Goal: Task Accomplishment & Management: Complete application form

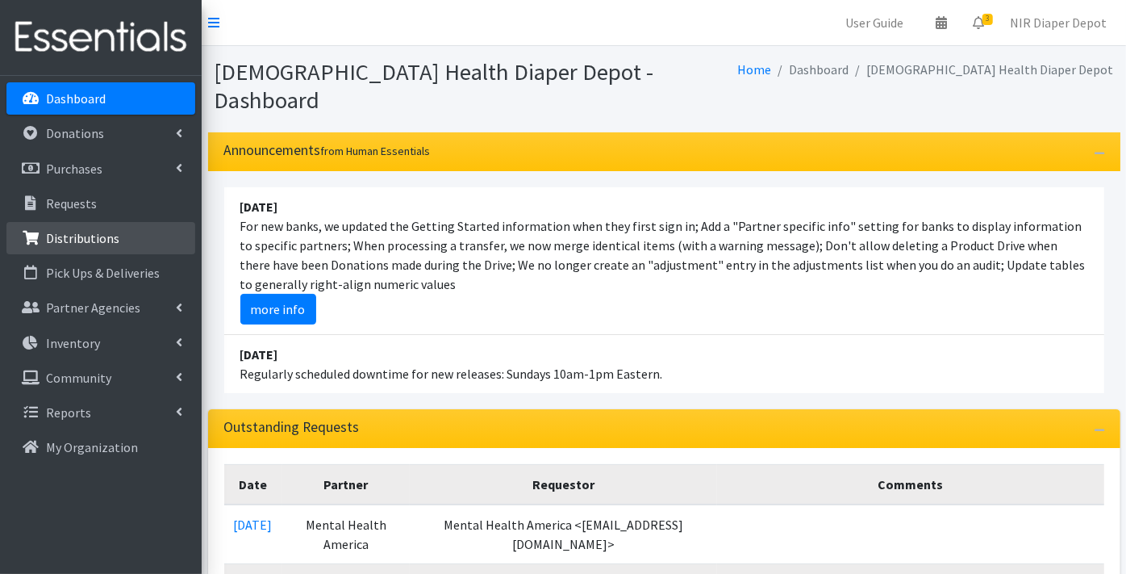
click at [99, 227] on link "Distributions" at bounding box center [100, 238] width 189 height 32
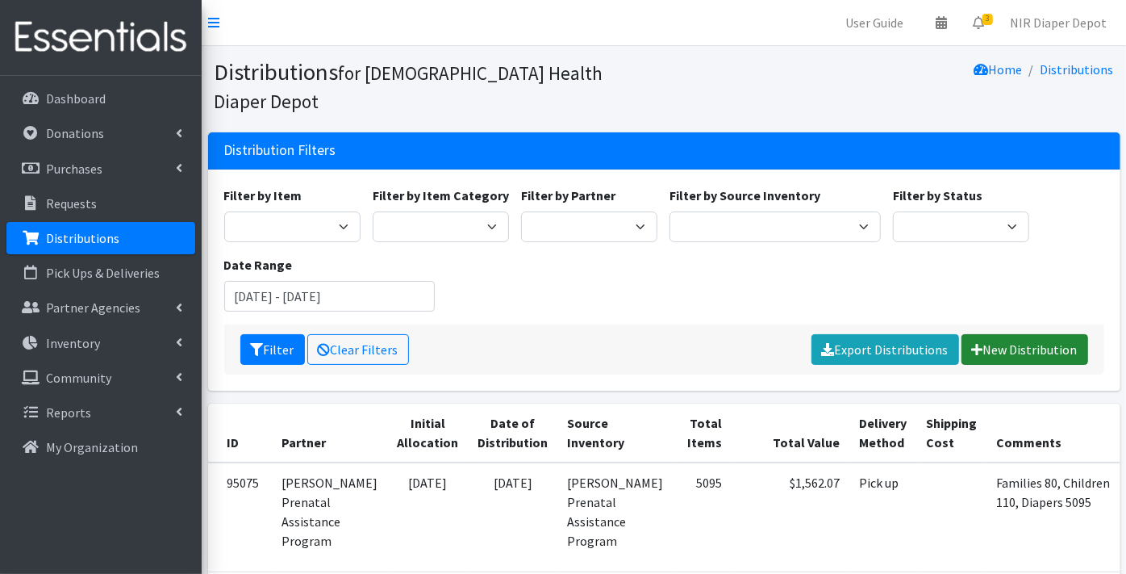
click at [1023, 334] on link "New Distribution" at bounding box center [1025, 349] width 127 height 31
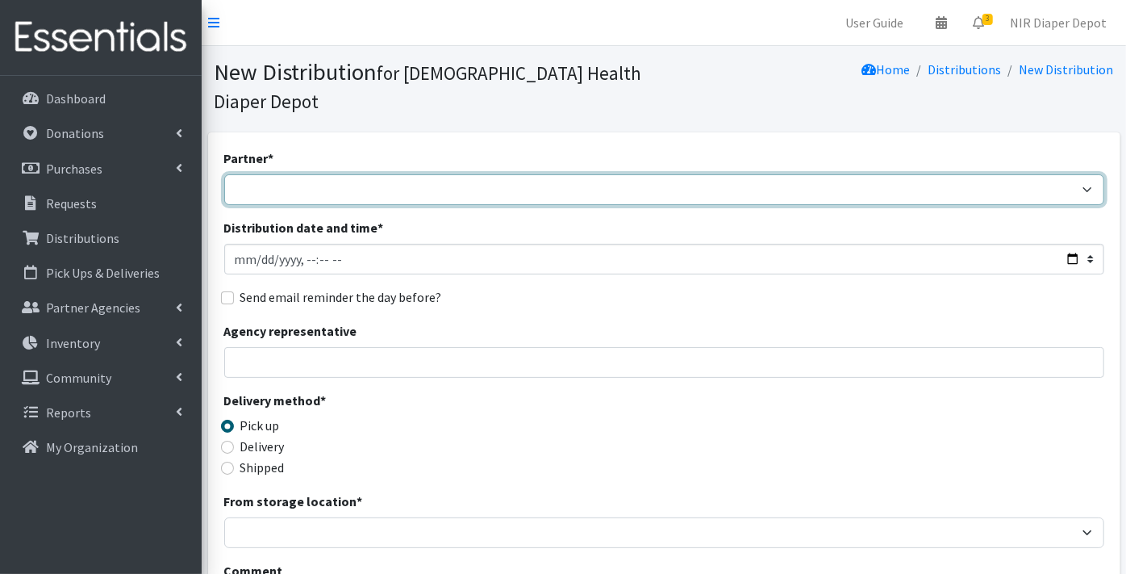
click at [288, 174] on select "ANEW Minitries Crown Point Prenatal Assistance Hammond Prenatal Assistance Prog…" at bounding box center [664, 189] width 880 height 31
select select "2553"
click at [224, 174] on select "ANEW Minitries Crown Point Prenatal Assistance Hammond Prenatal Assistance Prog…" at bounding box center [664, 189] width 880 height 31
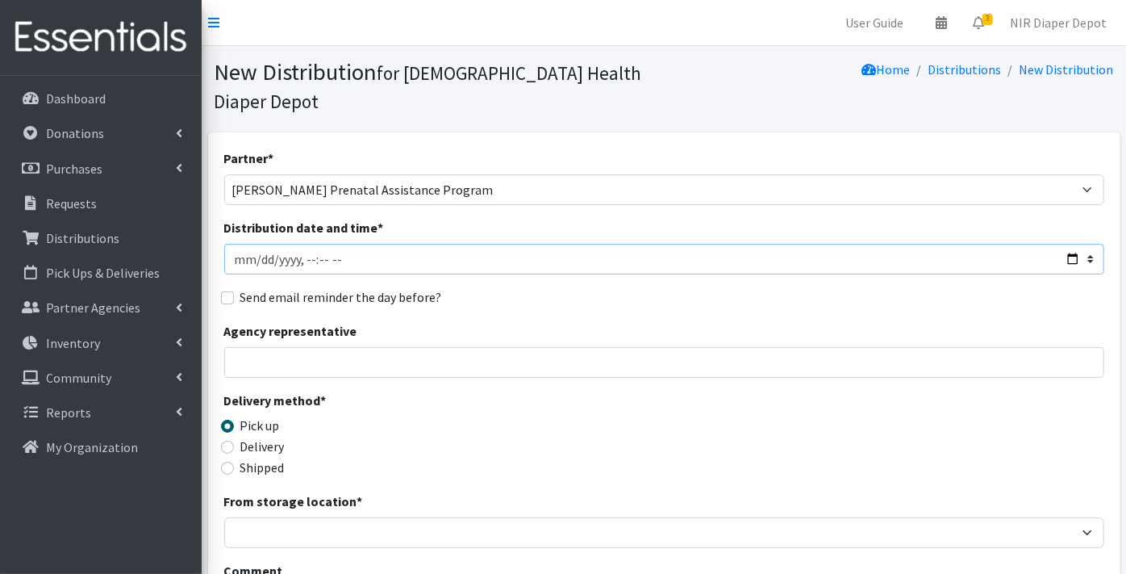
click at [257, 244] on input "Distribution date and time *" at bounding box center [664, 259] width 880 height 31
type input "2025-08-14T23:59"
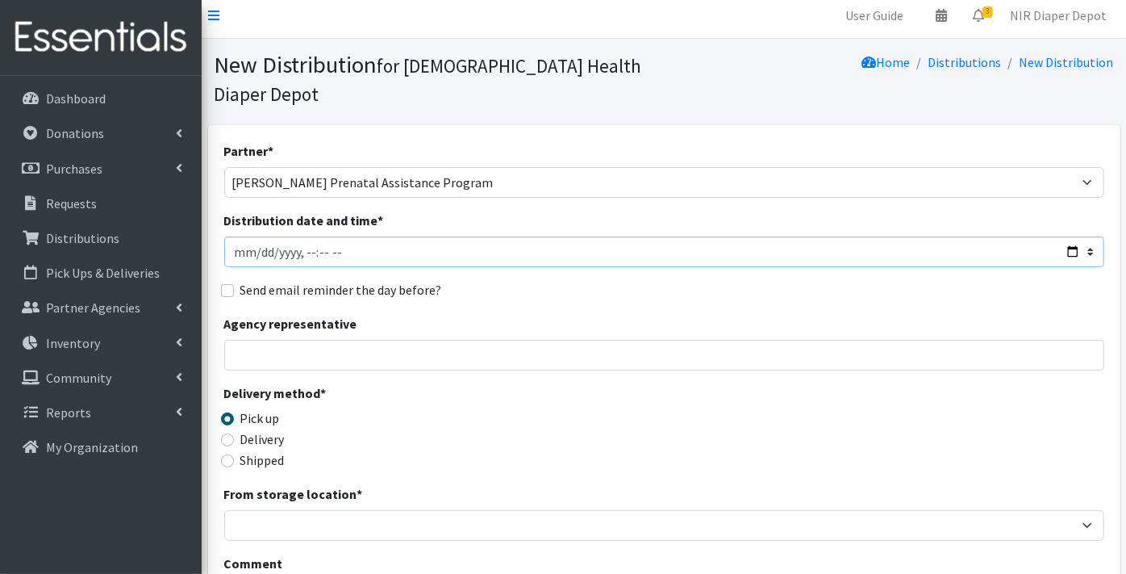
scroll to position [90, 0]
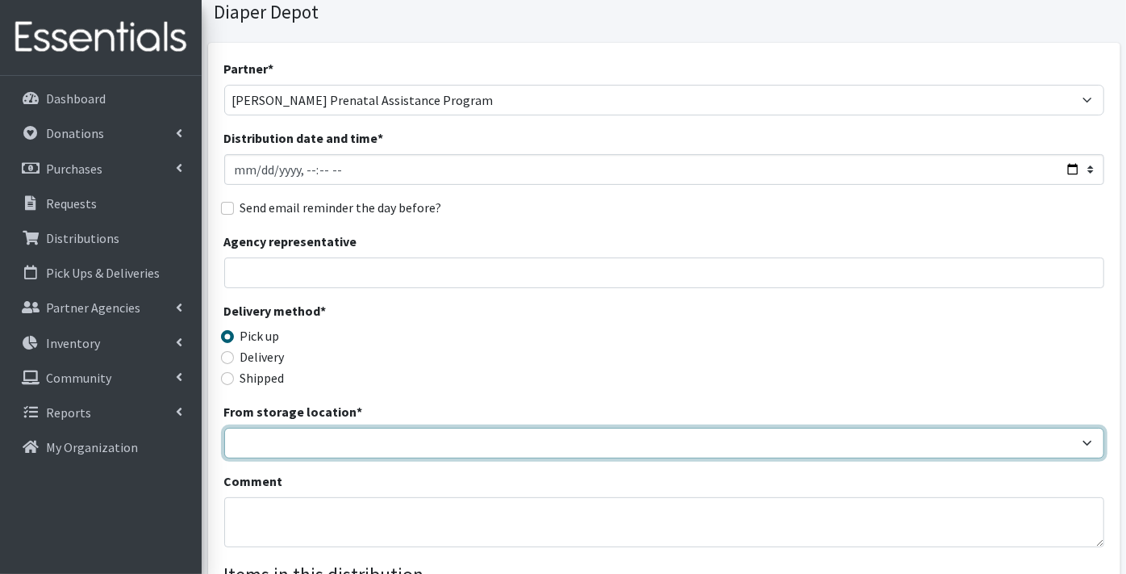
click at [262, 428] on select "Crown Point Bulk Storage Crown Point Prenatal Assistance Program Grant Car Seat…" at bounding box center [664, 443] width 880 height 31
select select "261"
click at [224, 428] on select "Crown Point Bulk Storage Crown Point Prenatal Assistance Program Grant Car Seat…" at bounding box center [664, 443] width 880 height 31
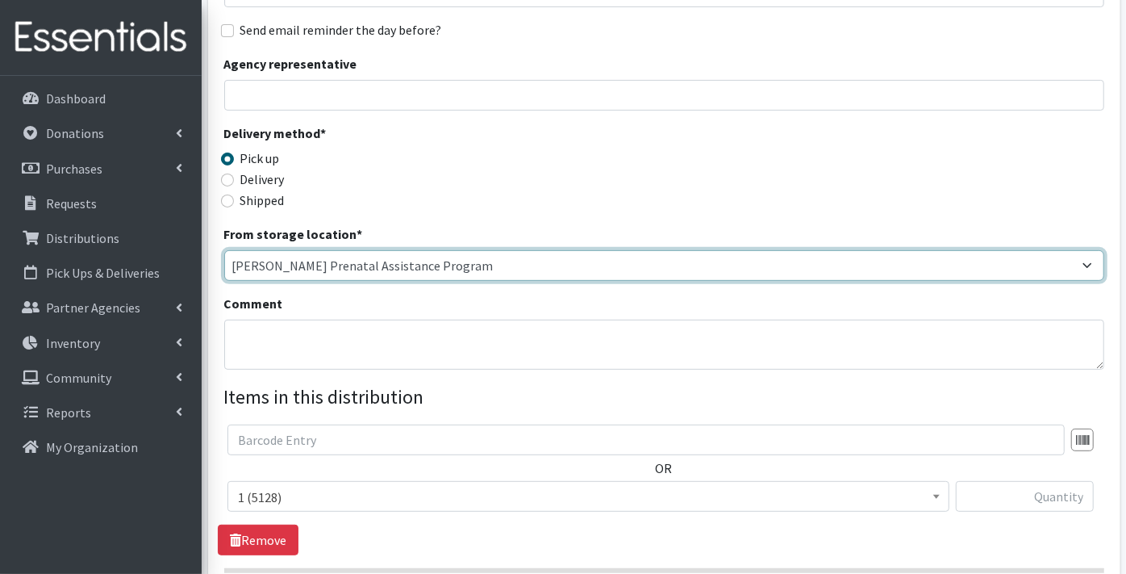
scroll to position [269, 0]
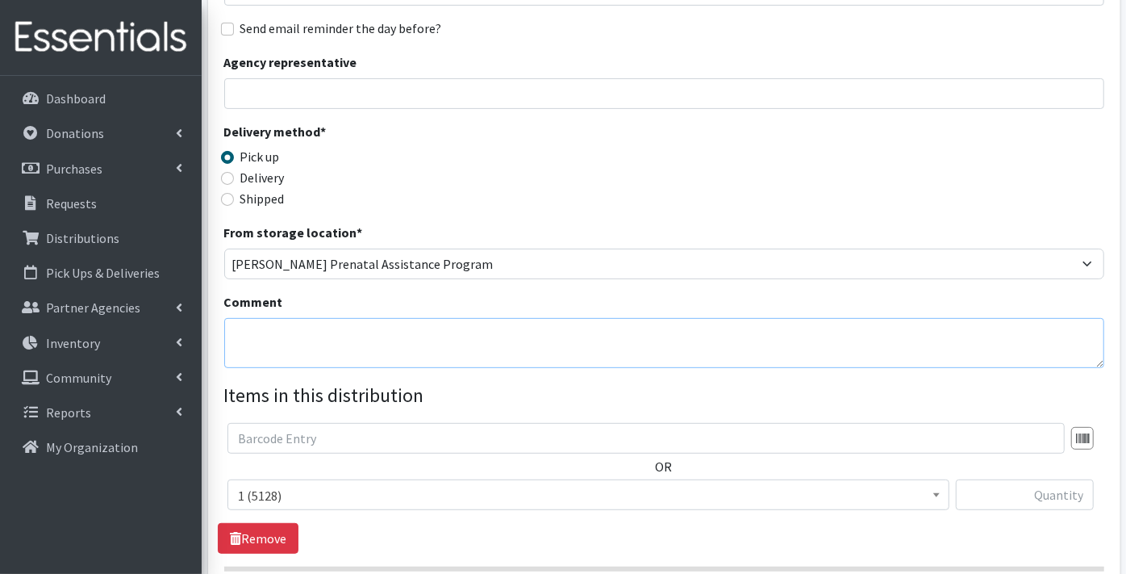
click at [252, 318] on textarea "Comment" at bounding box center [664, 343] width 880 height 50
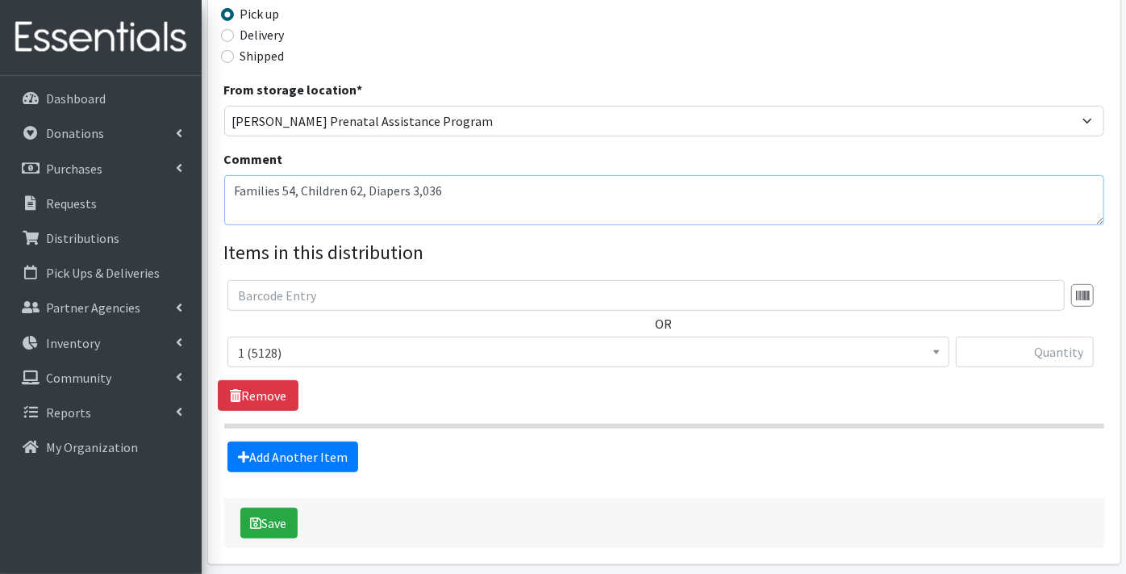
scroll to position [444, 0]
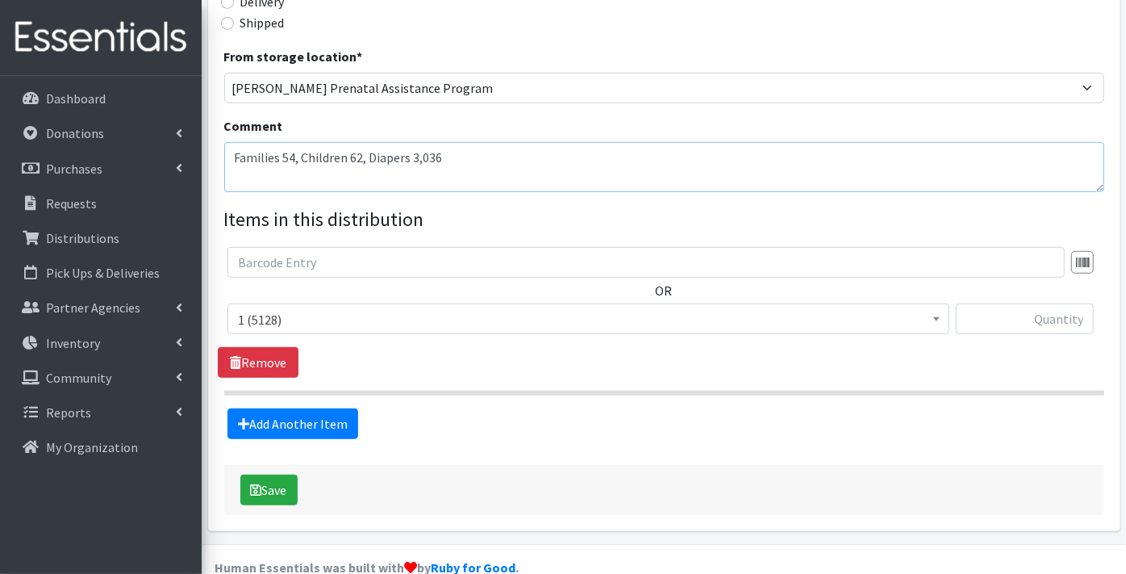
type textarea "Families 54, Children 62, Diapers 3,036"
click at [258, 308] on span "1 (5128)" at bounding box center [588, 319] width 701 height 23
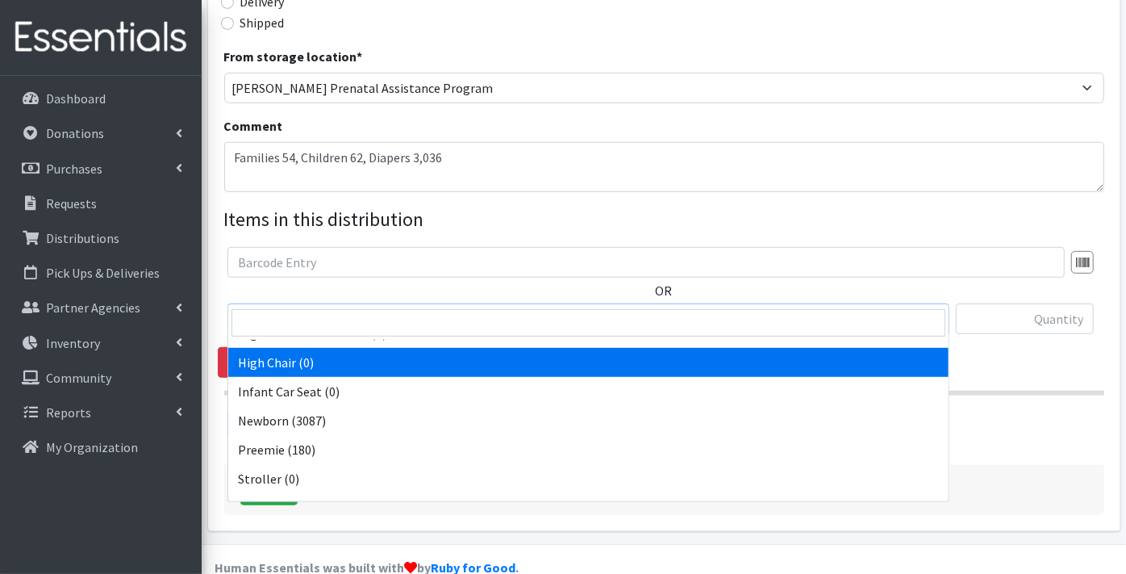
scroll to position [506, 0]
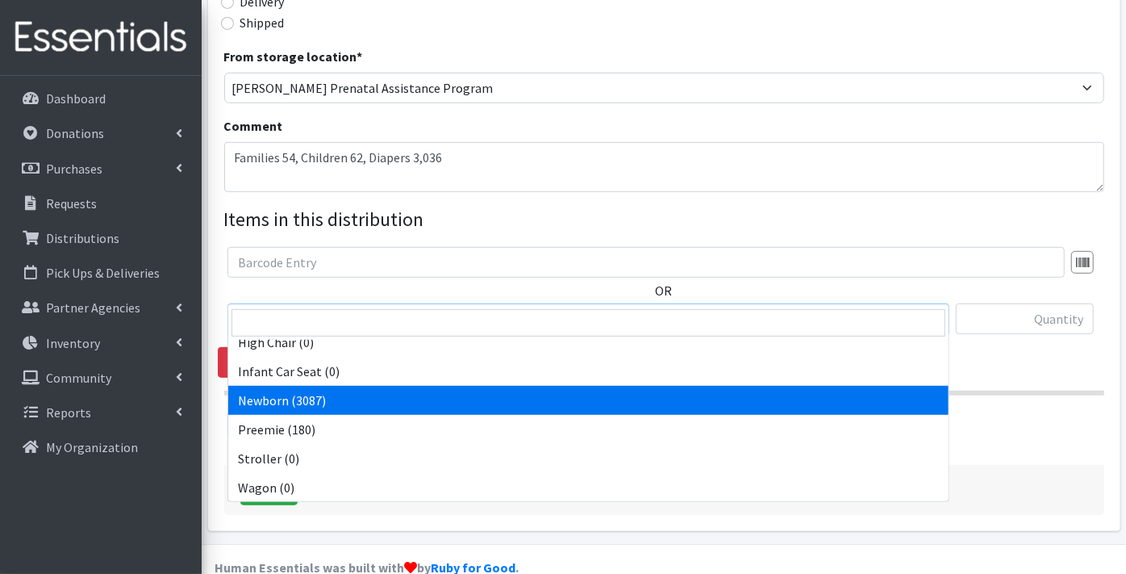
select select "9184"
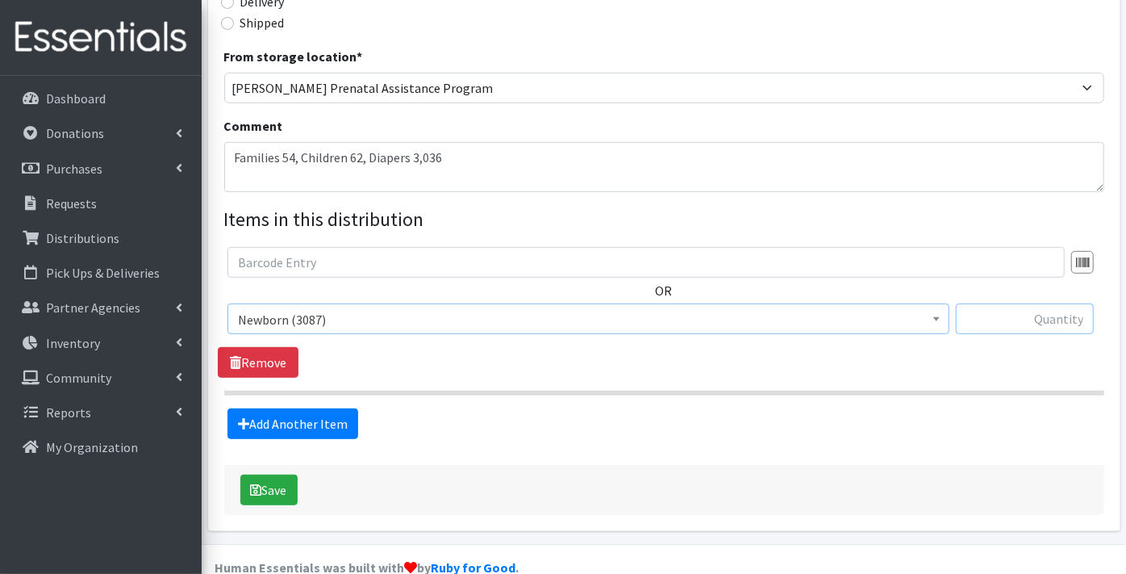
click at [1047, 303] on input "text" at bounding box center [1025, 318] width 138 height 31
click at [1040, 303] on input "text" at bounding box center [1025, 318] width 138 height 31
type input "67"
click at [328, 408] on link "Add Another Item" at bounding box center [292, 423] width 131 height 31
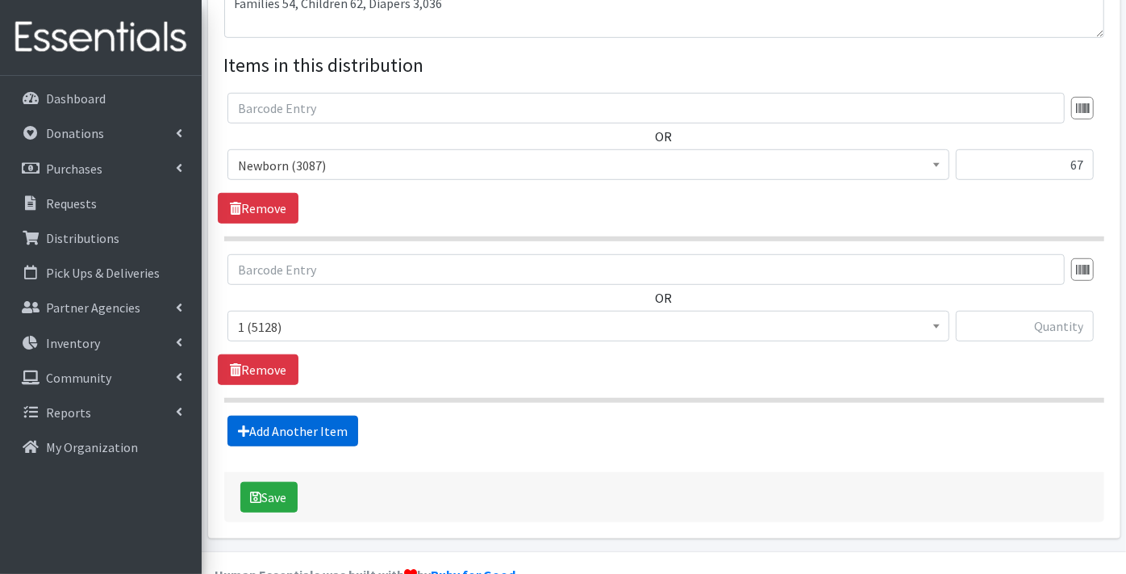
scroll to position [606, 0]
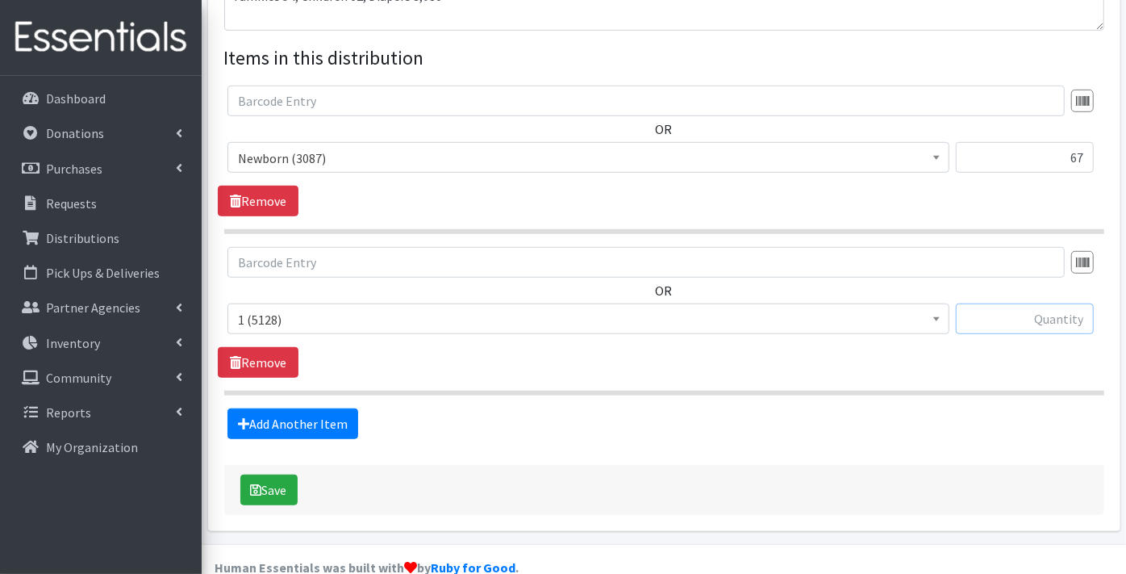
click at [1044, 303] on input "text" at bounding box center [1025, 318] width 138 height 31
type input "148"
click at [269, 408] on link "Add Another Item" at bounding box center [292, 423] width 131 height 31
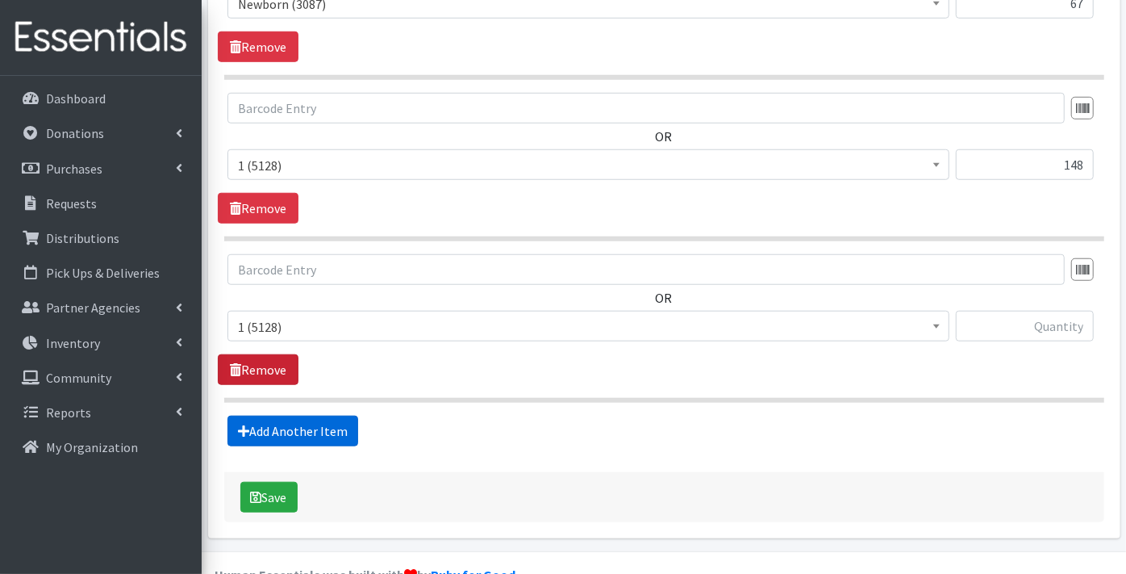
scroll to position [766, 0]
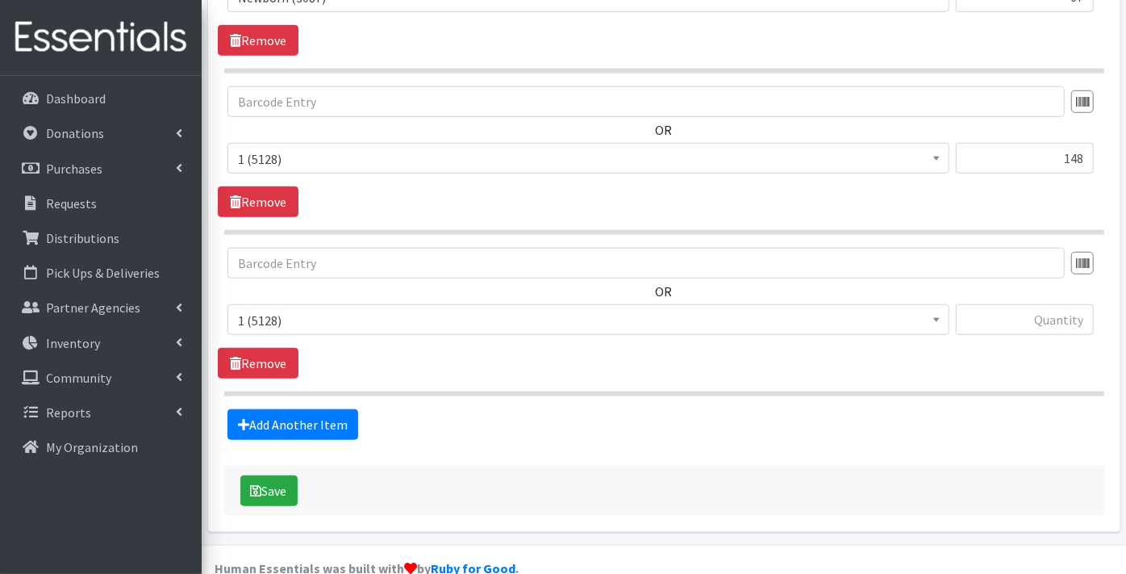
click at [279, 309] on span "1 (5128)" at bounding box center [588, 320] width 701 height 23
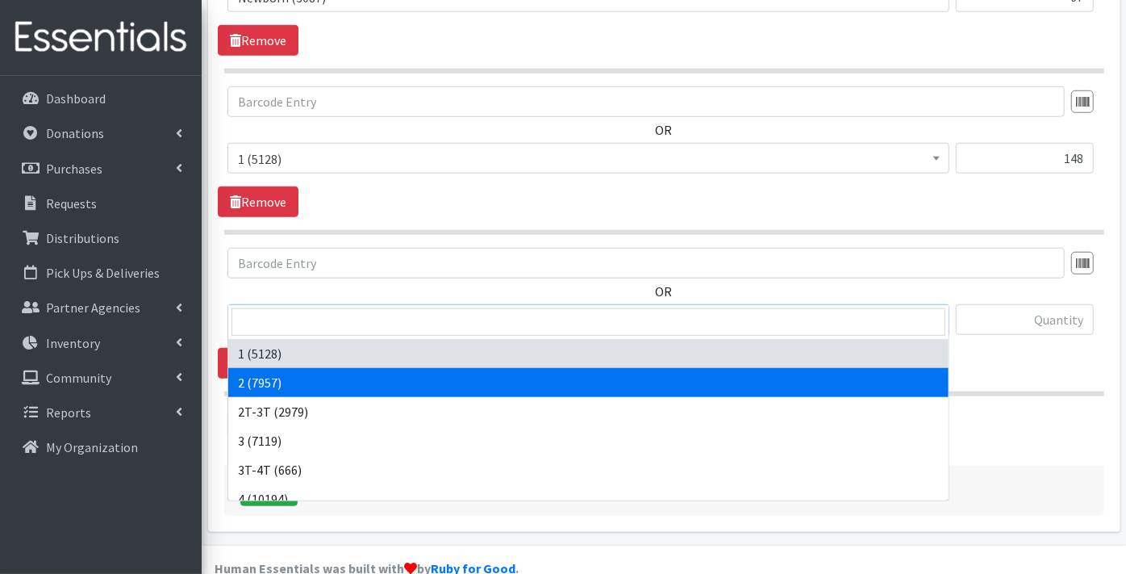
select select "9186"
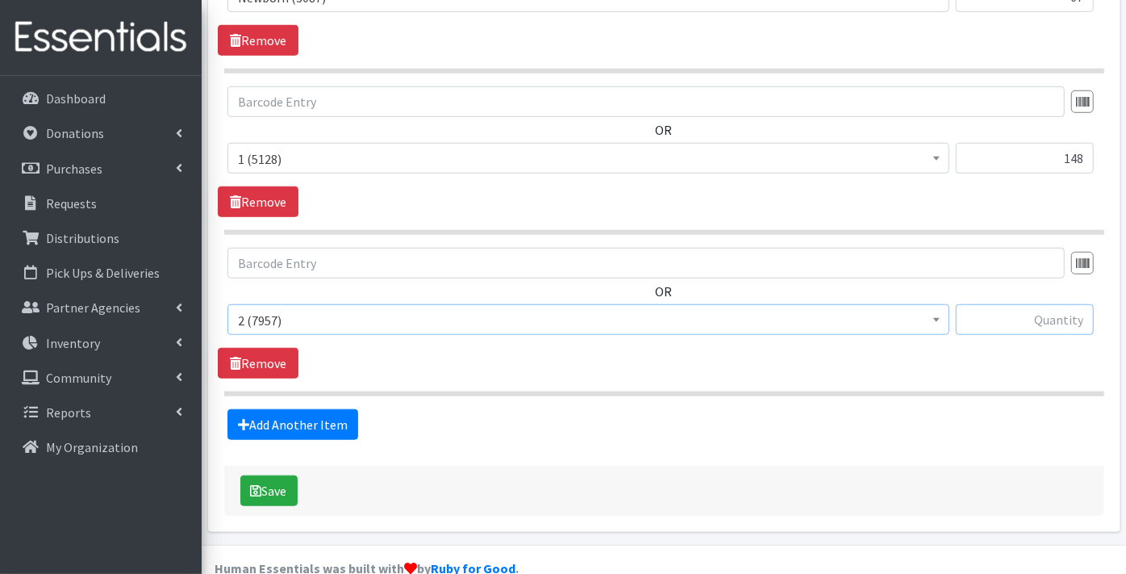
click at [1056, 304] on input "text" at bounding box center [1025, 319] width 138 height 31
type input "150"
click at [290, 409] on link "Add Another Item" at bounding box center [292, 424] width 131 height 31
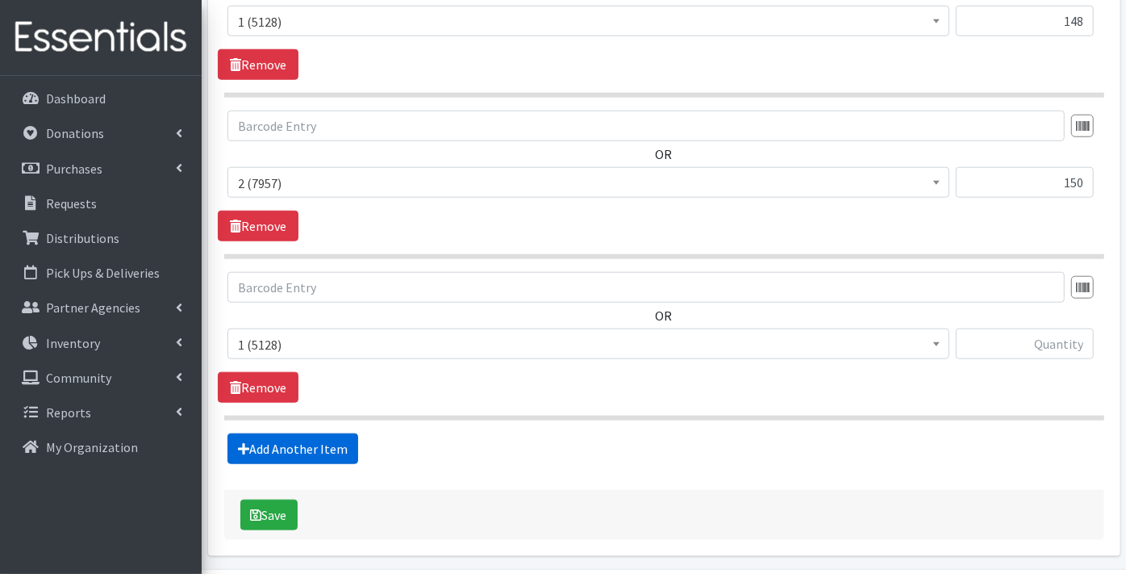
scroll to position [926, 0]
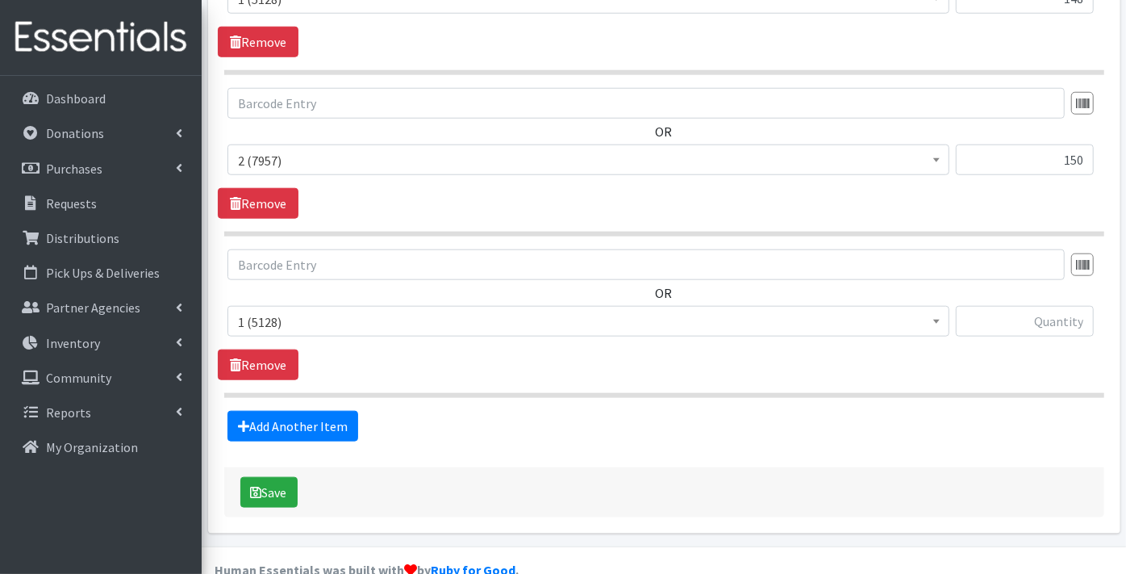
click at [278, 311] on span "1 (5128)" at bounding box center [588, 322] width 701 height 23
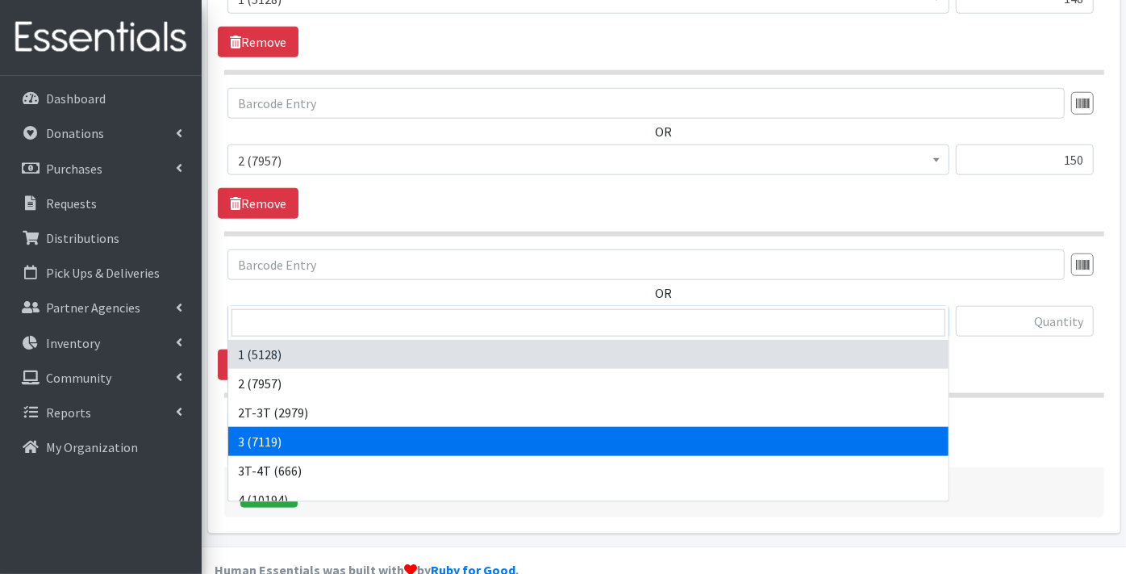
select select "9187"
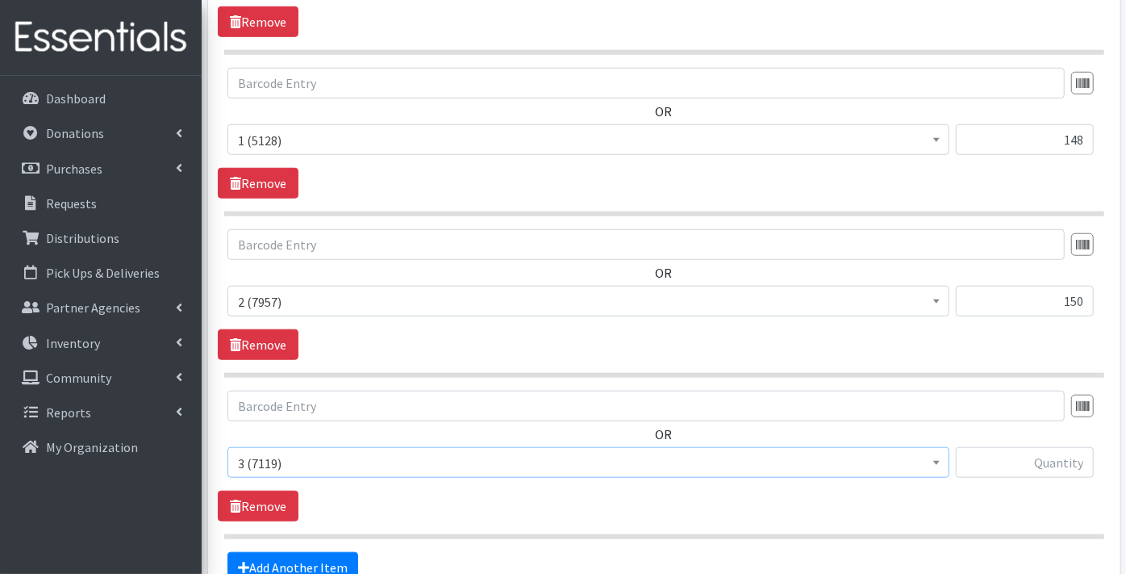
scroll to position [747, 0]
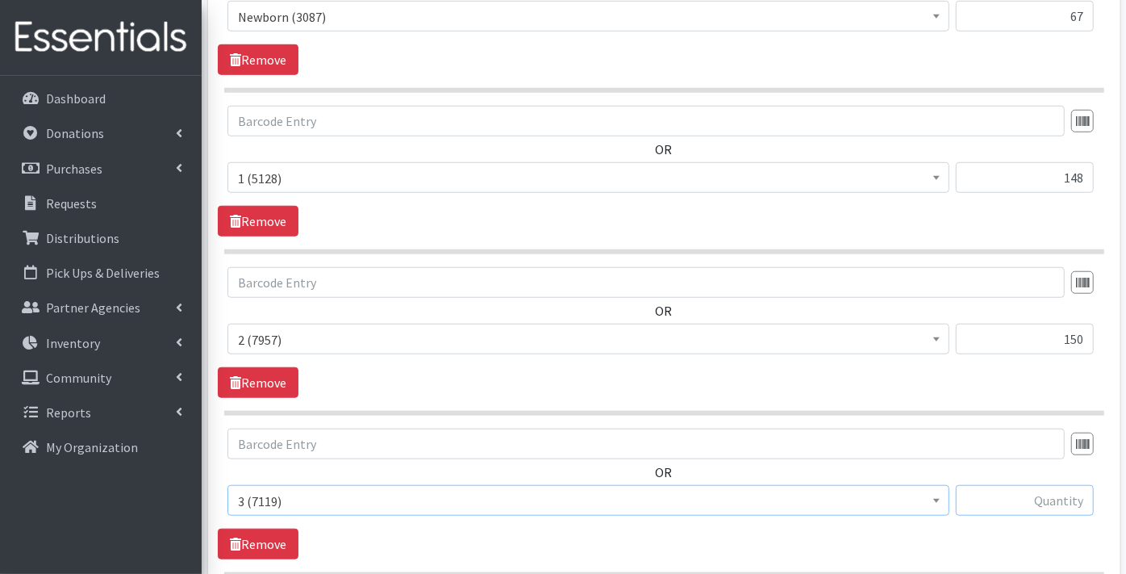
click at [1027, 485] on input "text" at bounding box center [1025, 500] width 138 height 31
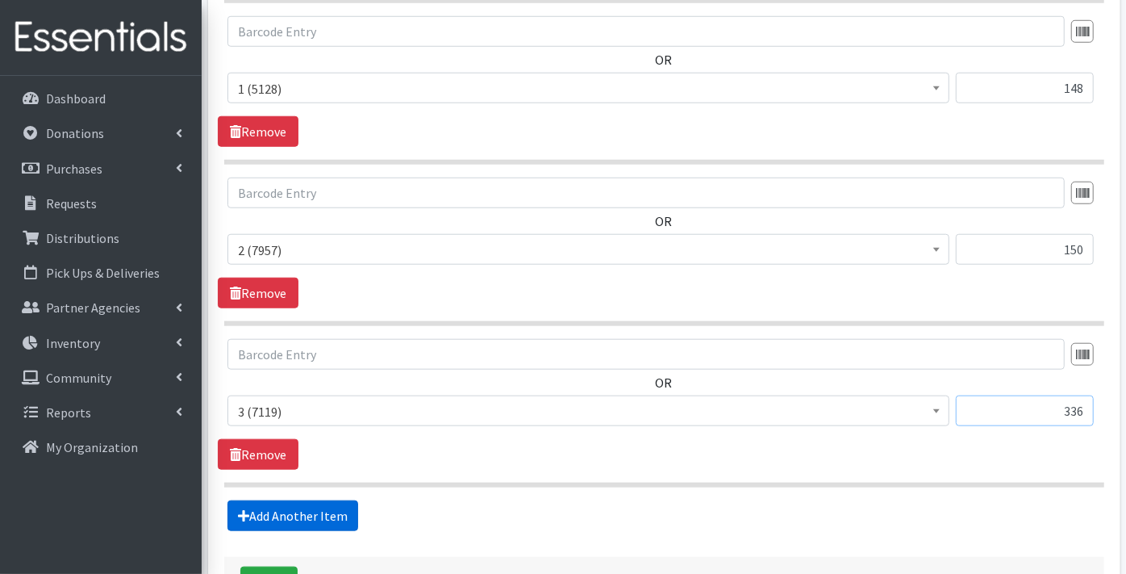
type input "336"
click at [272, 500] on link "Add Another Item" at bounding box center [292, 515] width 131 height 31
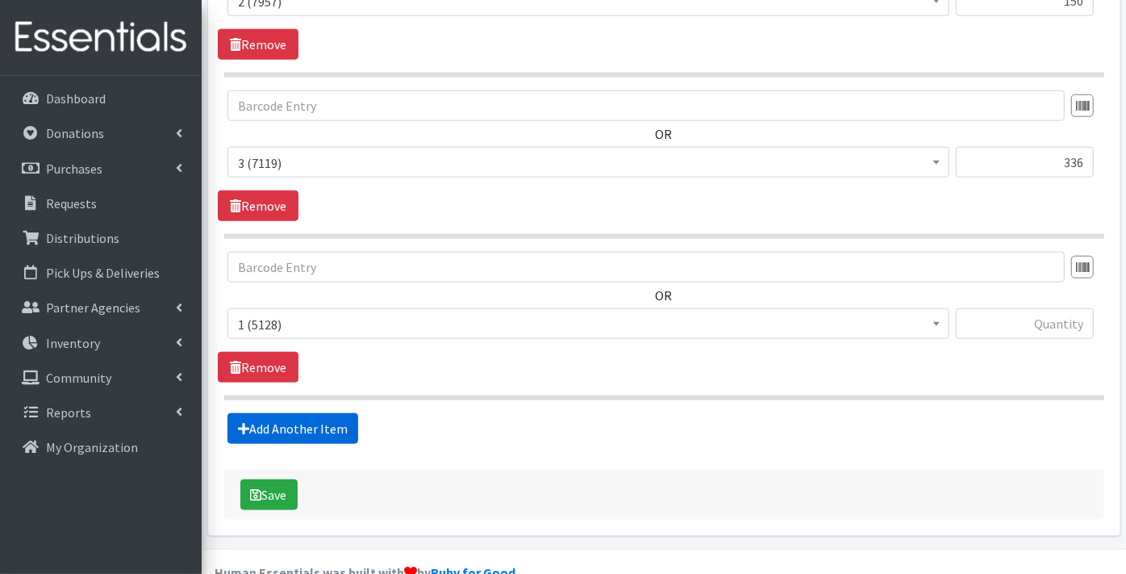
scroll to position [1087, 0]
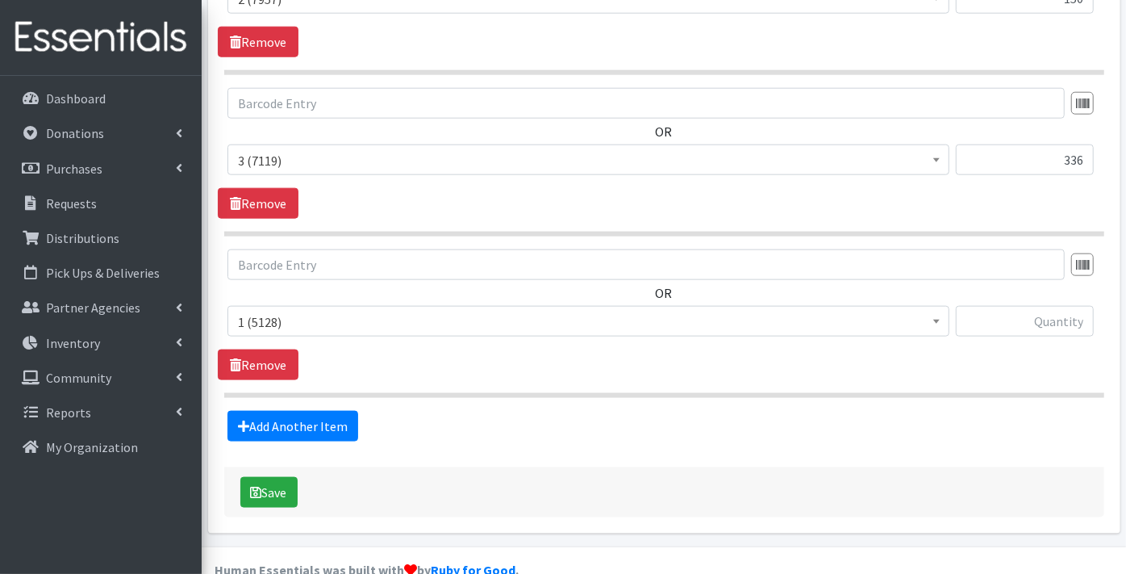
click at [248, 311] on span "1 (5128)" at bounding box center [588, 322] width 701 height 23
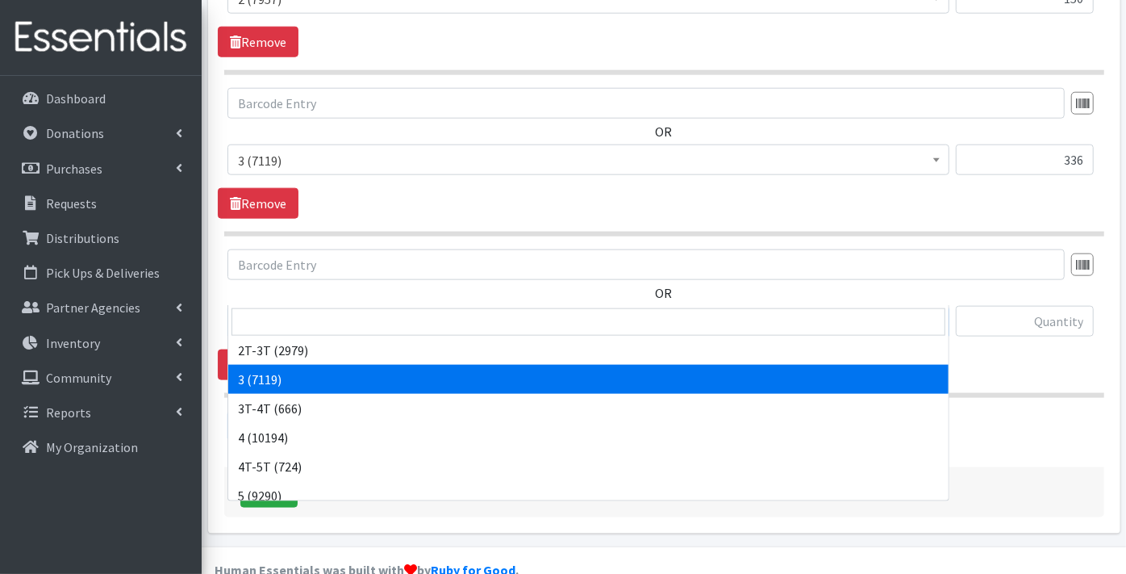
scroll to position [90, 0]
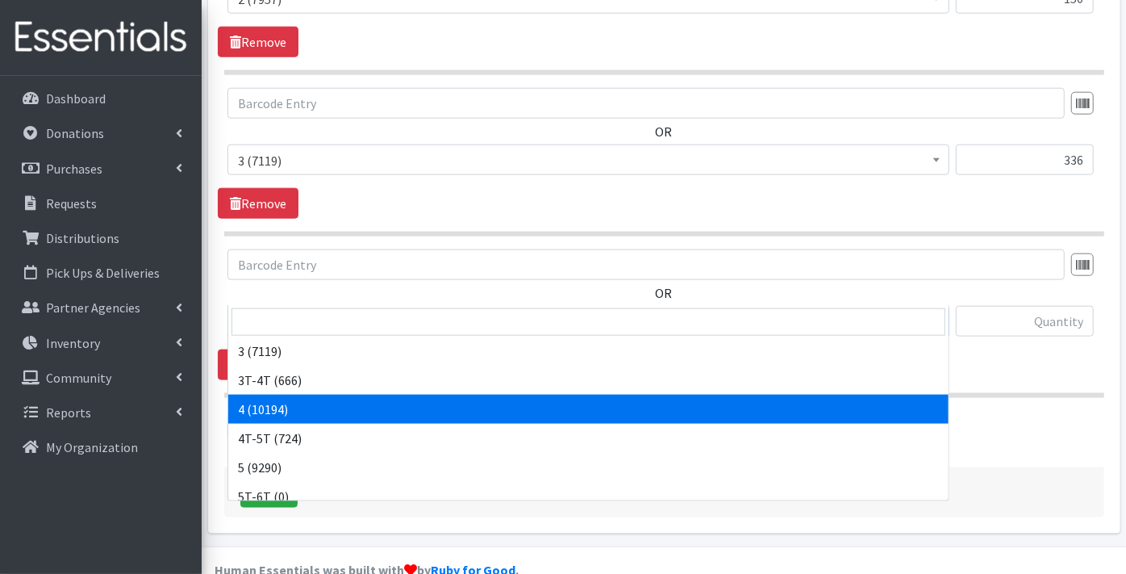
select select "9188"
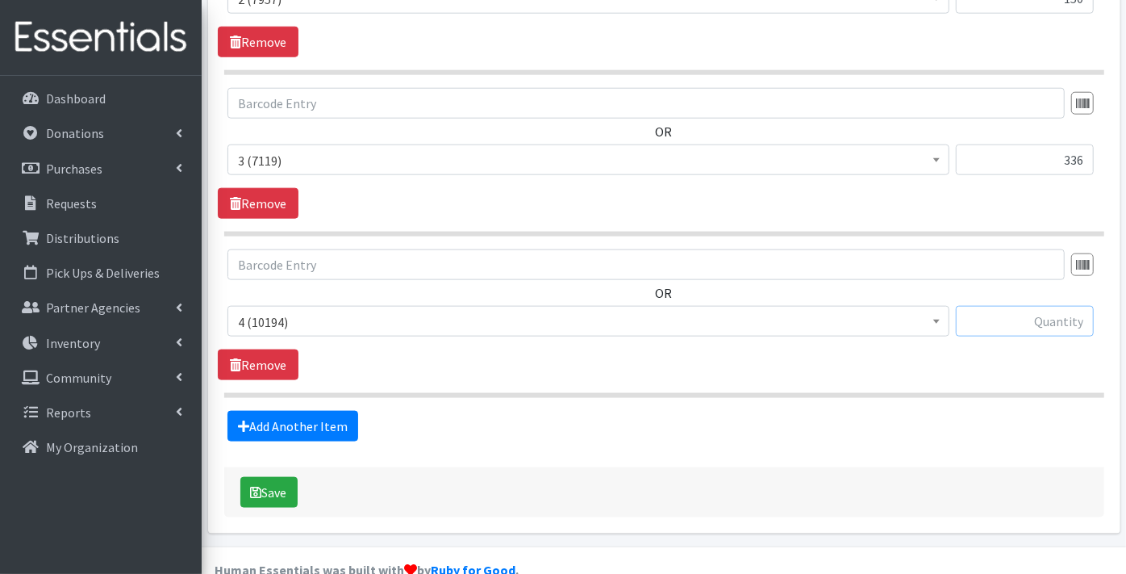
click at [1012, 306] on input "text" at bounding box center [1025, 321] width 138 height 31
type input "344"
click at [272, 411] on link "Add Another Item" at bounding box center [292, 426] width 131 height 31
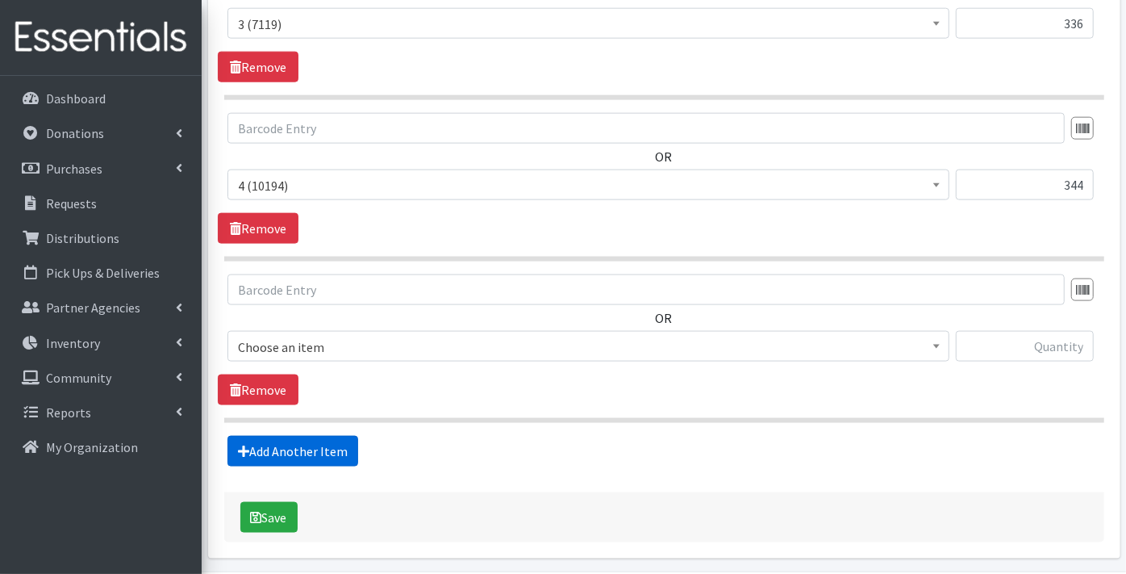
scroll to position [1248, 0]
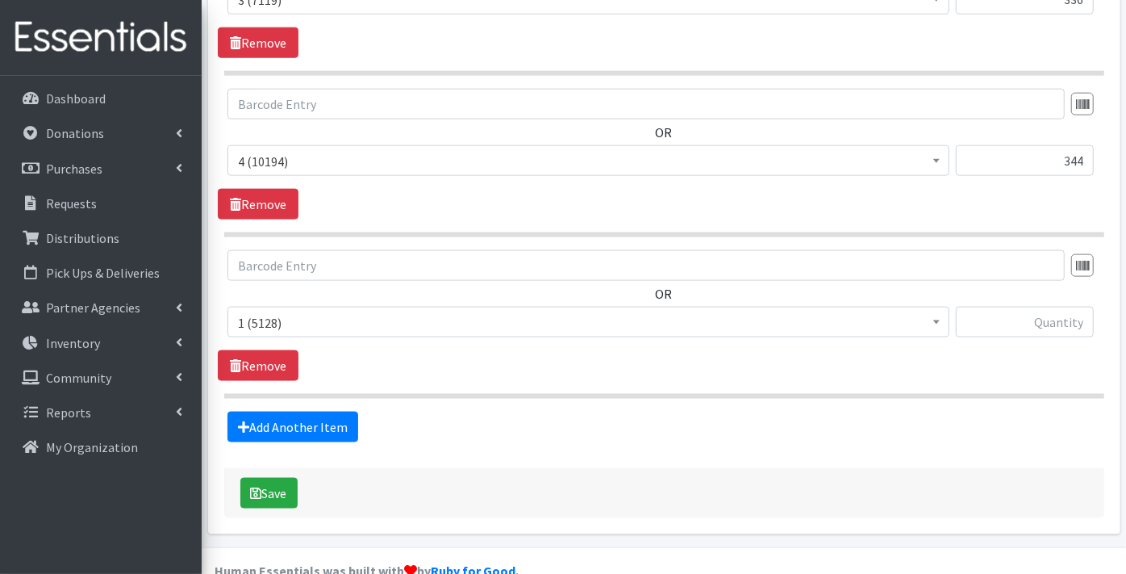
click at [284, 311] on span "1 (5128)" at bounding box center [588, 322] width 701 height 23
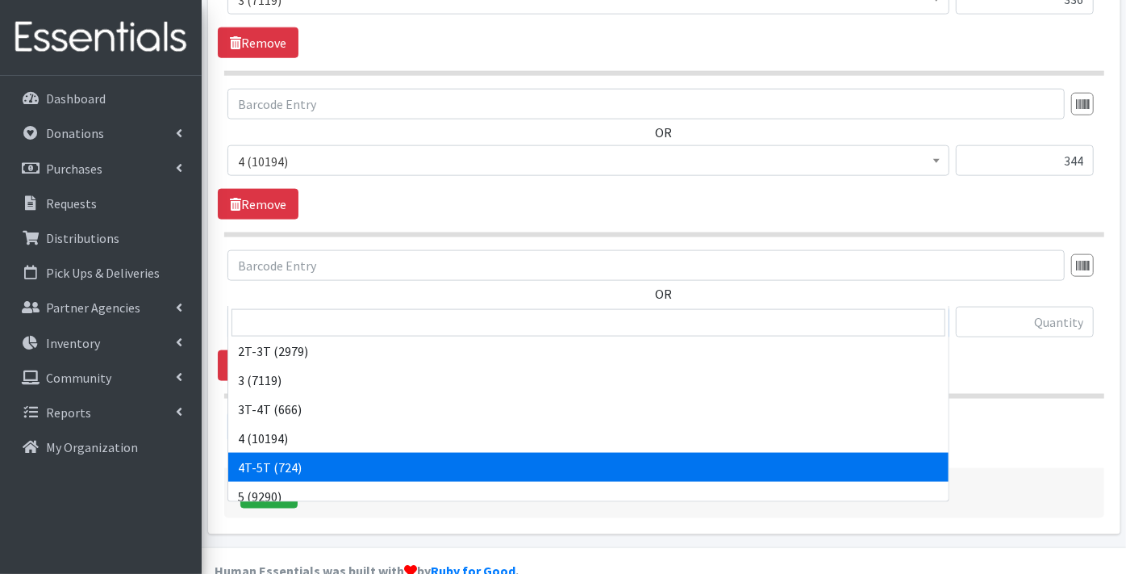
scroll to position [90, 0]
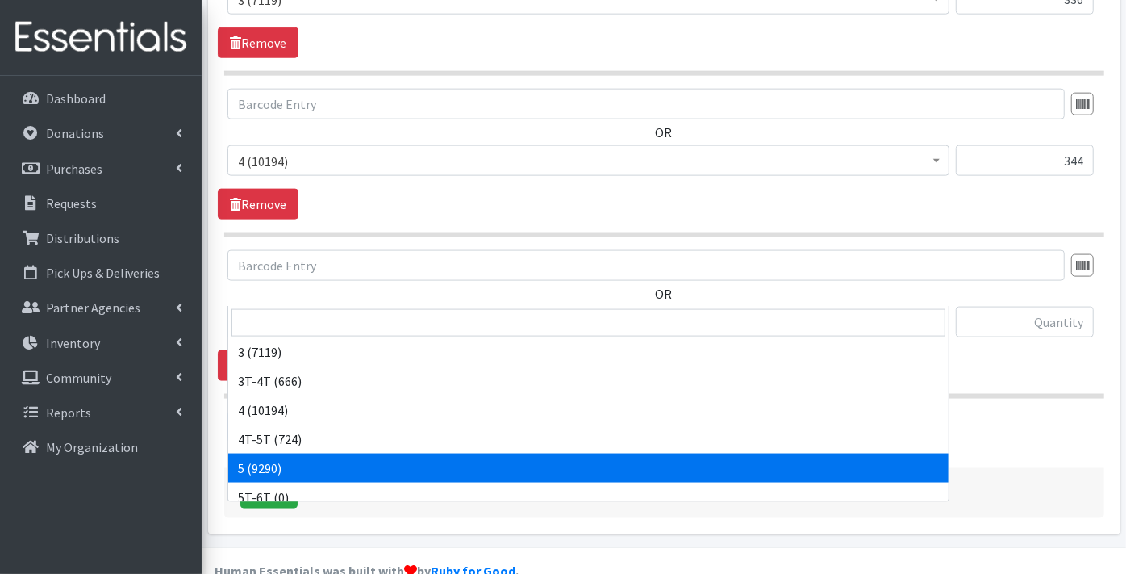
select select "9189"
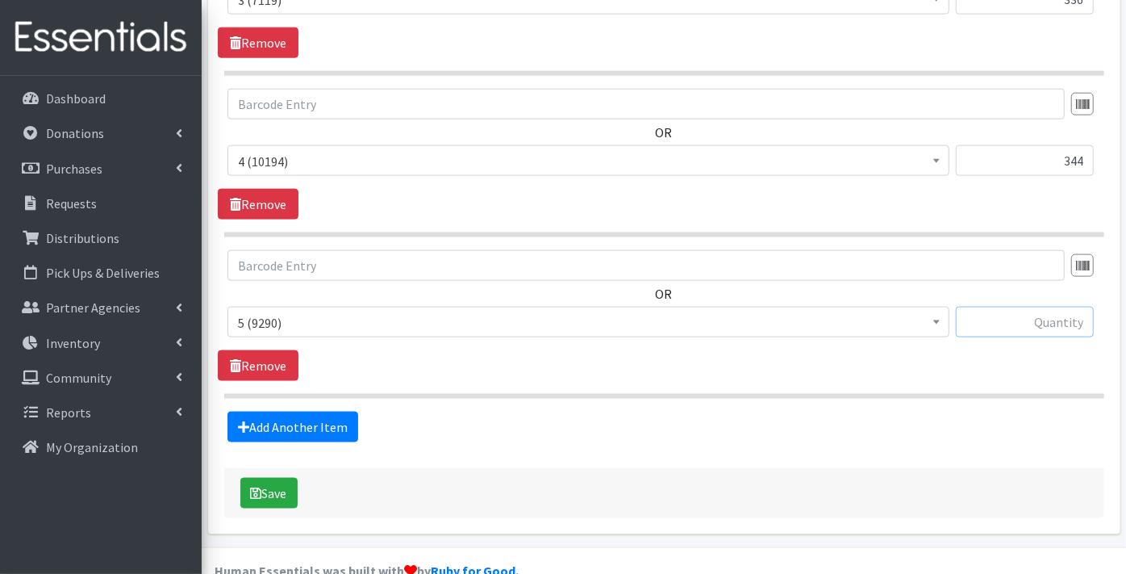
click at [1046, 307] on input "text" at bounding box center [1025, 322] width 138 height 31
type input "830"
click at [297, 411] on link "Add Another Item" at bounding box center [292, 426] width 131 height 31
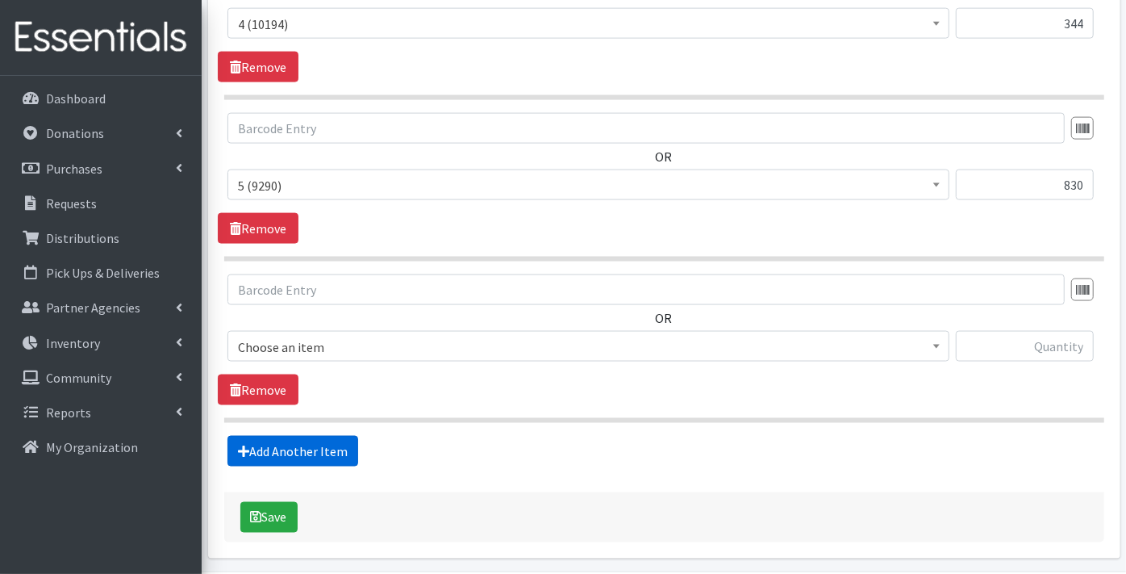
scroll to position [1409, 0]
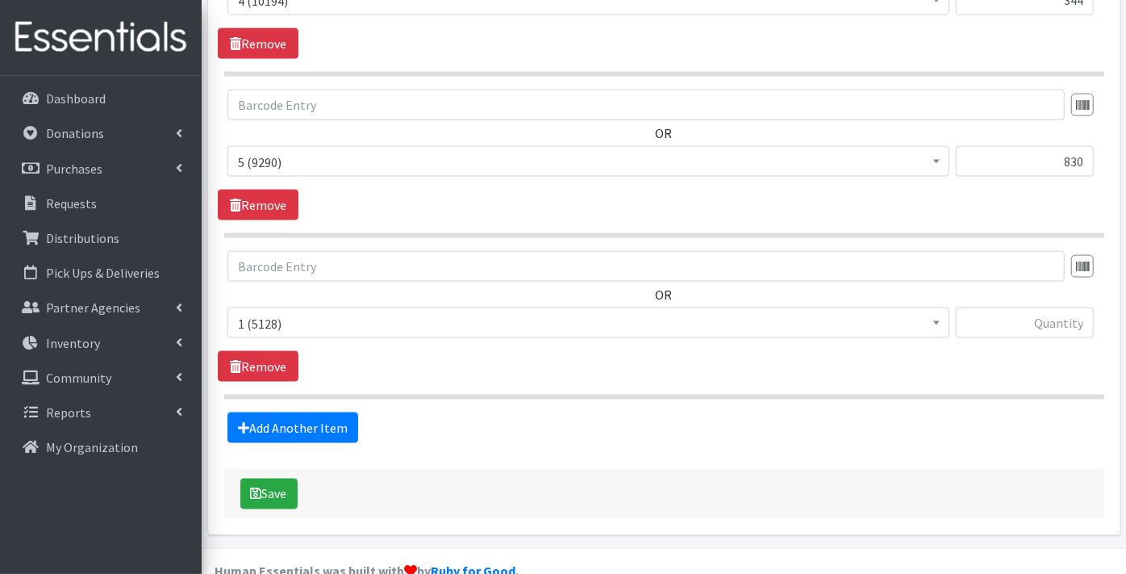
click at [281, 312] on span "1 (5128)" at bounding box center [588, 323] width 701 height 23
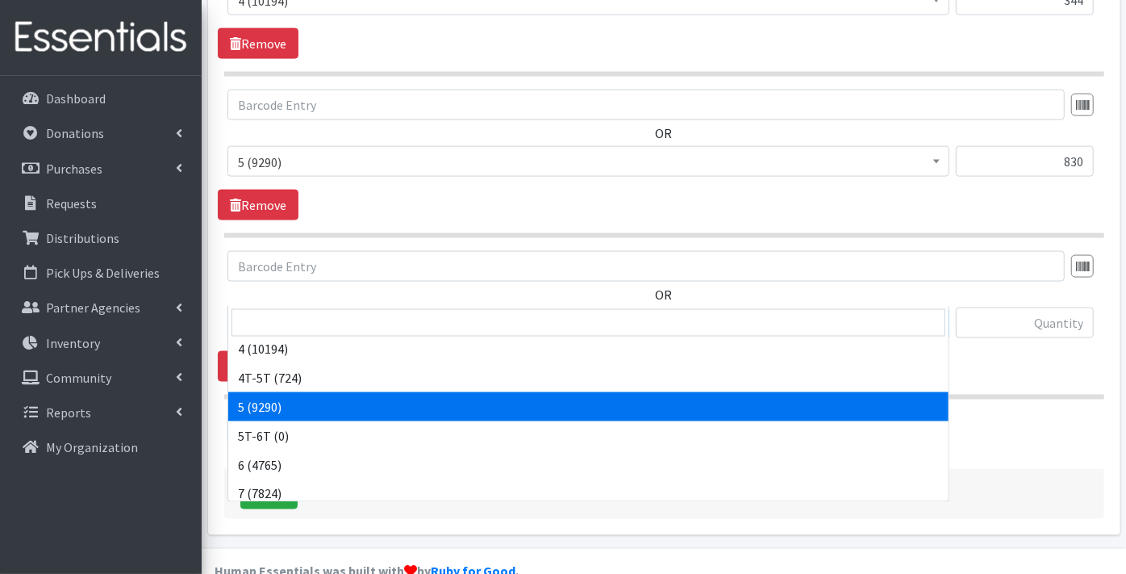
scroll to position [179, 0]
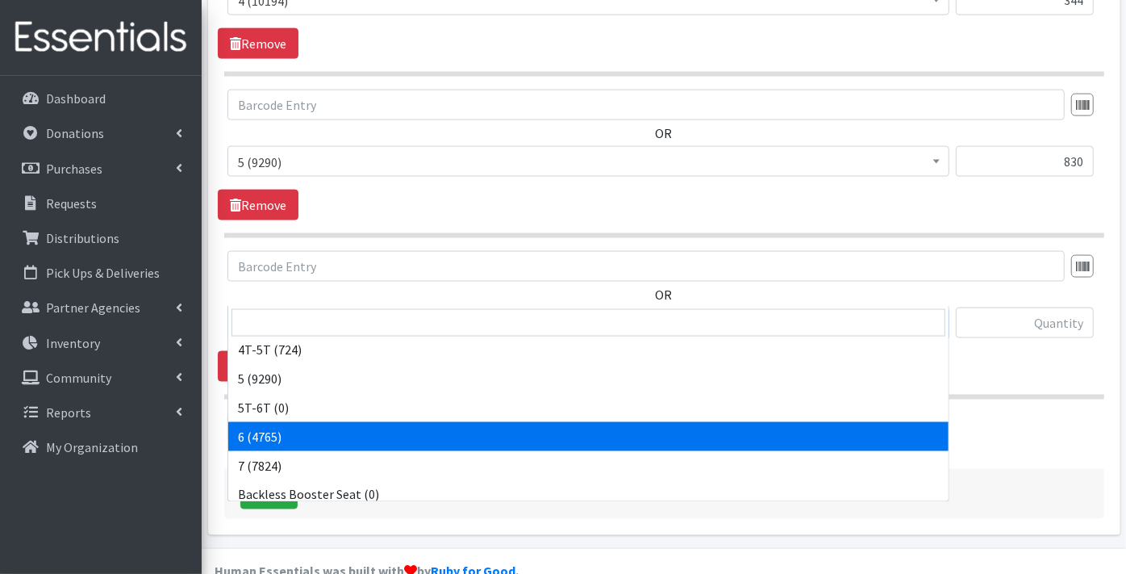
select select "9190"
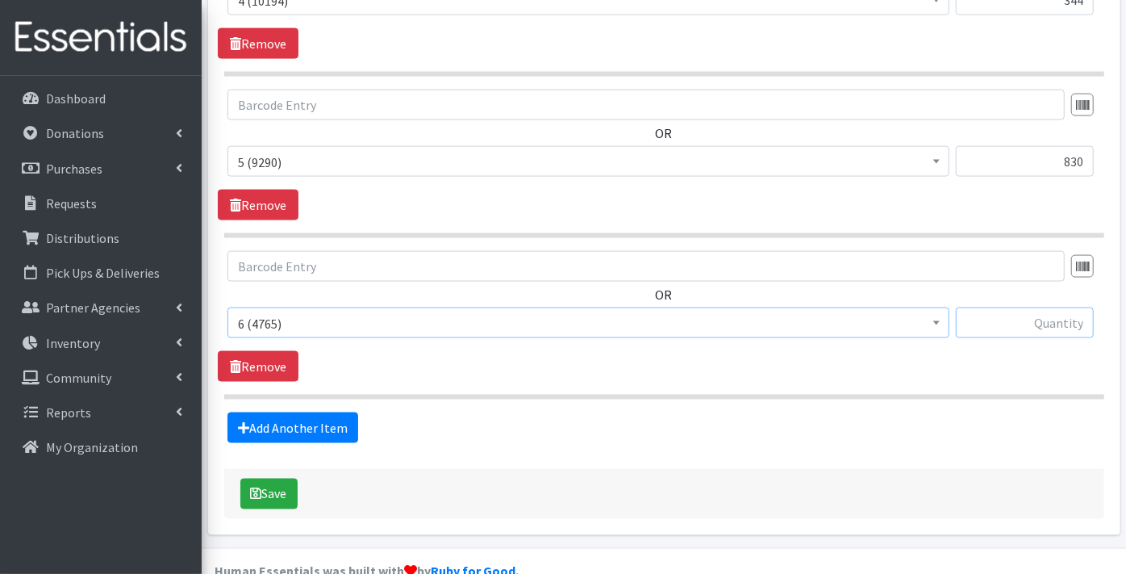
click at [1050, 307] on input "text" at bounding box center [1025, 322] width 138 height 31
type input "417"
click at [314, 412] on link "Add Another Item" at bounding box center [292, 427] width 131 height 31
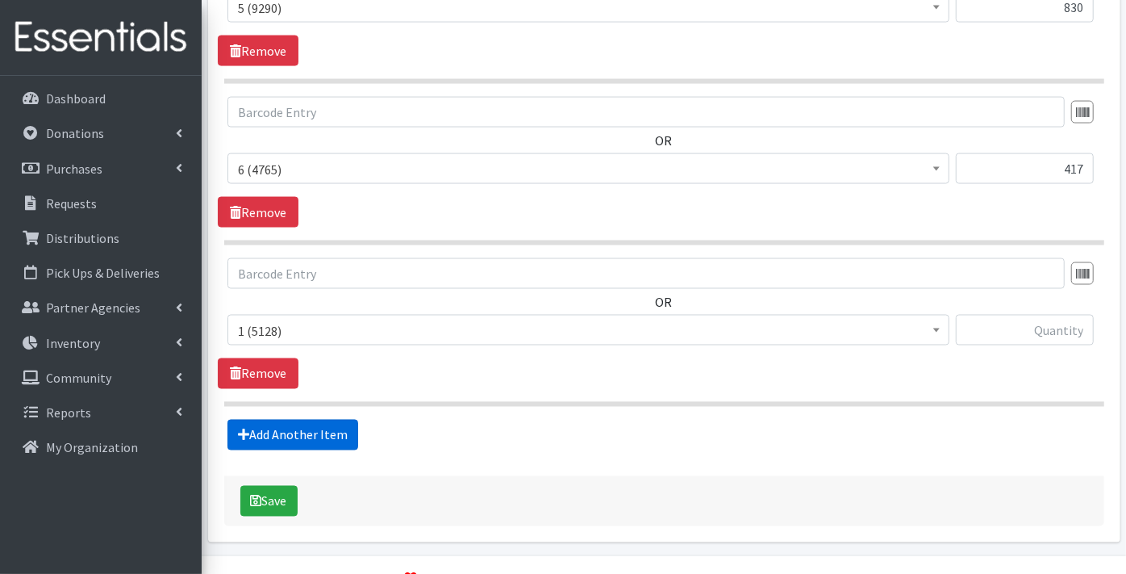
scroll to position [1569, 0]
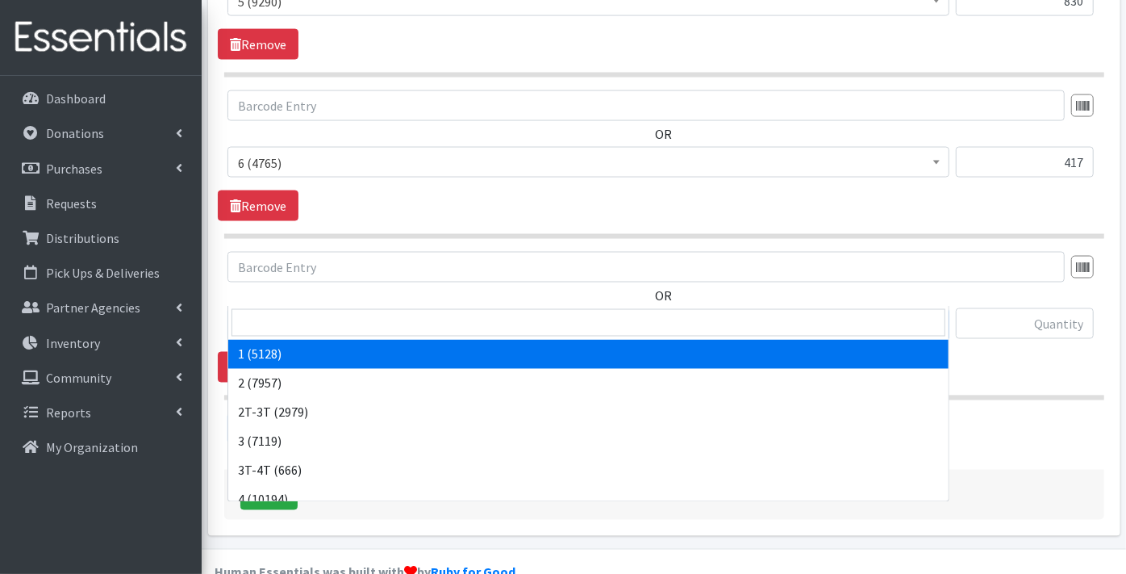
click at [293, 313] on span "1 (5128)" at bounding box center [588, 324] width 701 height 23
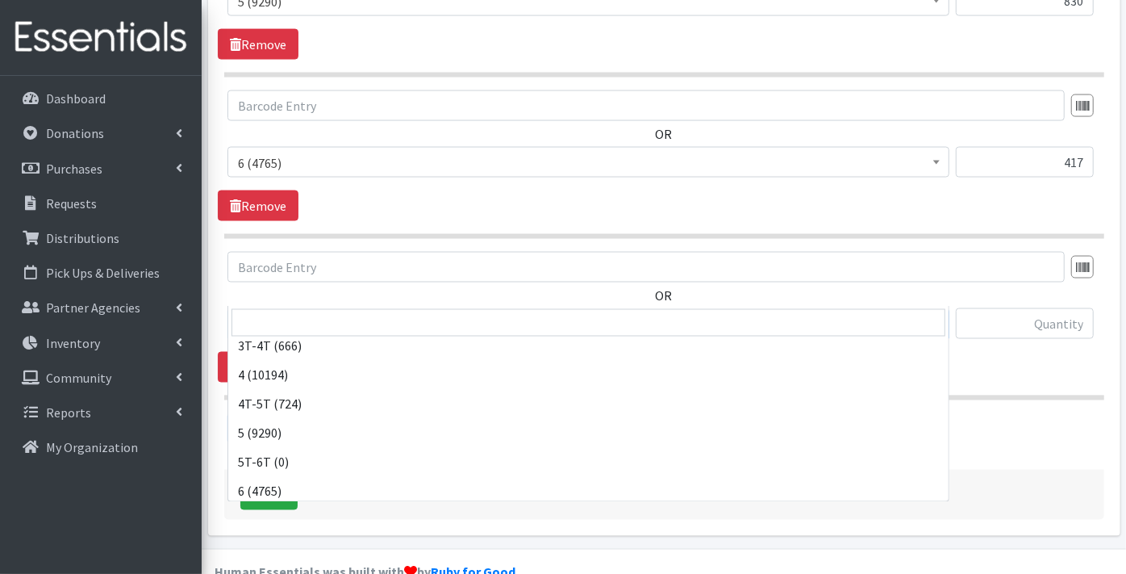
scroll to position [179, 0]
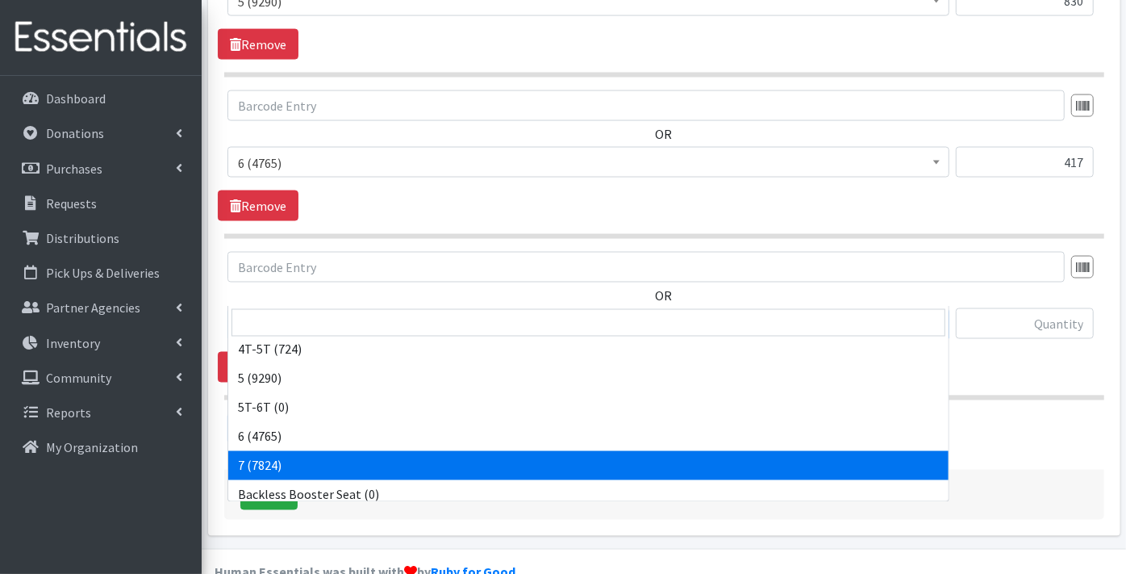
select select "11517"
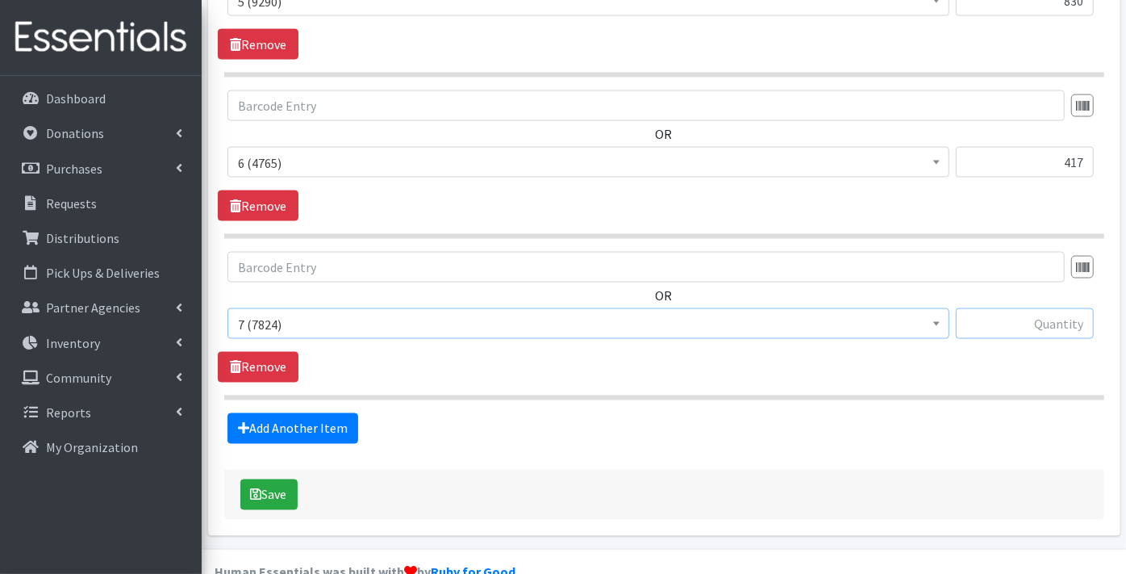
click at [998, 308] on input "text" at bounding box center [1025, 323] width 138 height 31
type input "586"
click at [279, 413] on link "Add Another Item" at bounding box center [292, 428] width 131 height 31
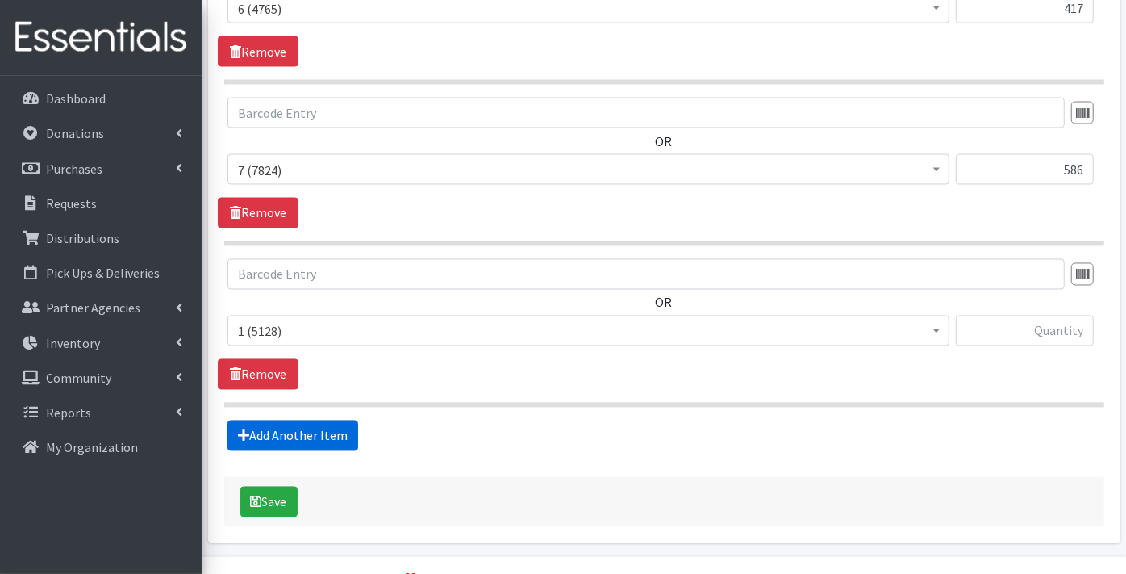
scroll to position [1730, 0]
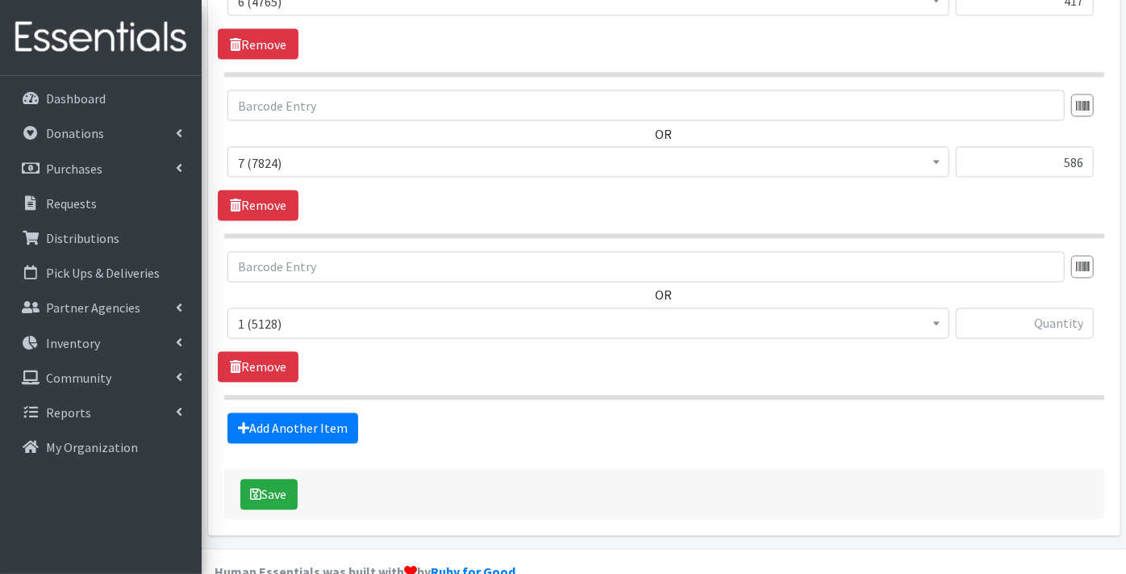
click at [278, 313] on span "1 (5128)" at bounding box center [588, 324] width 701 height 23
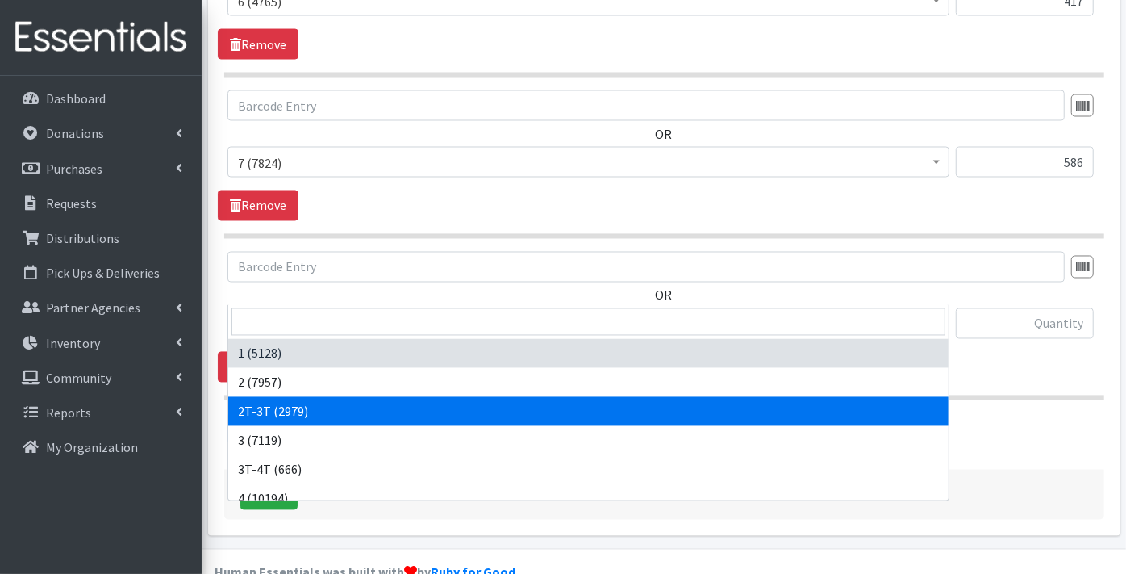
select select "11868"
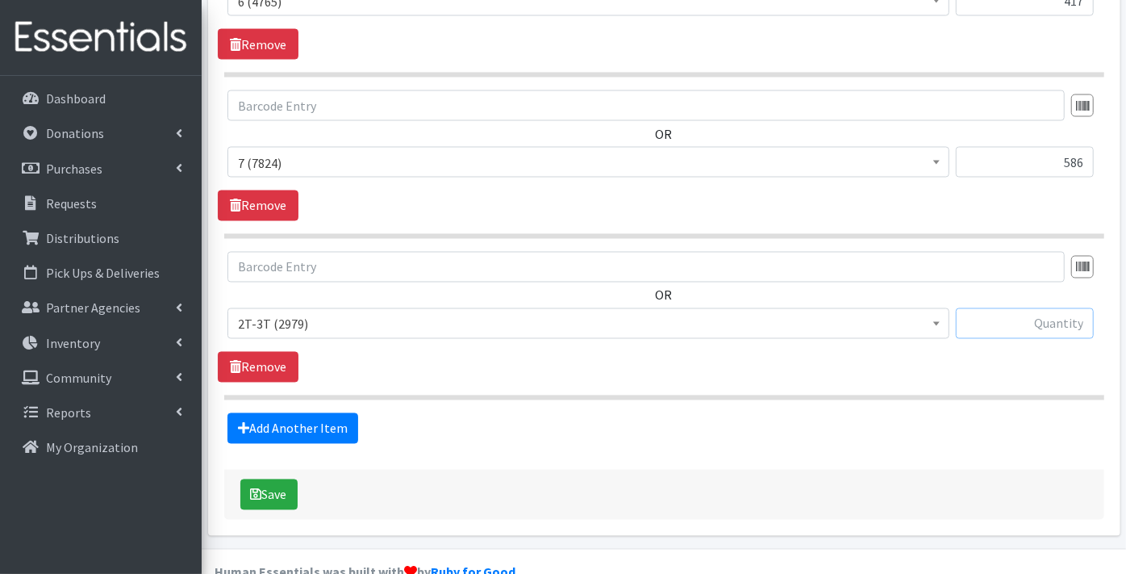
click at [1028, 308] on input "text" at bounding box center [1025, 323] width 138 height 31
type input "26"
click at [269, 413] on link "Add Another Item" at bounding box center [292, 428] width 131 height 31
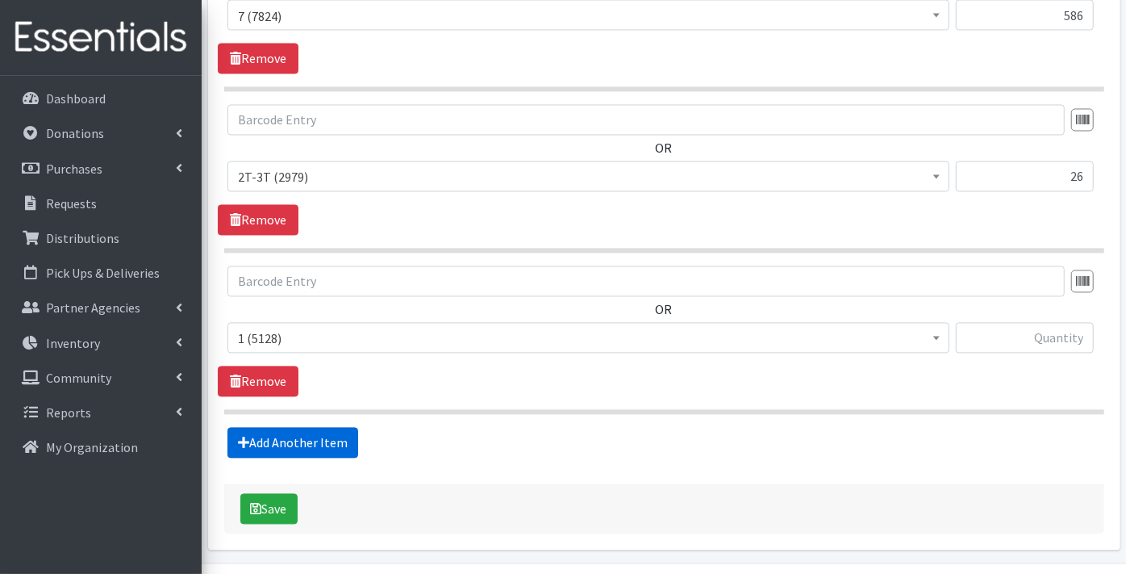
scroll to position [1891, 0]
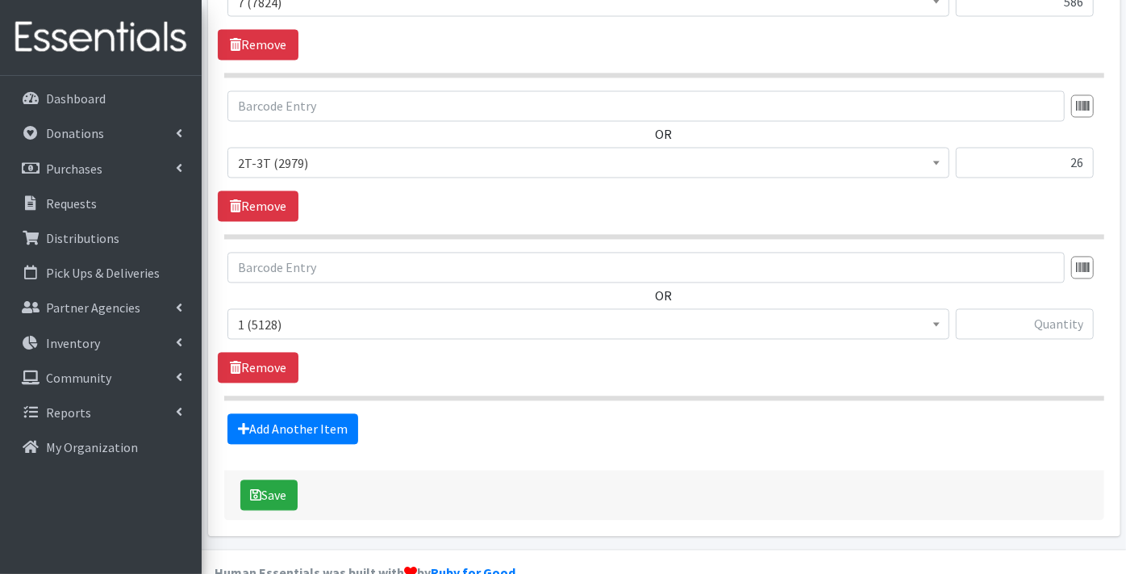
click at [269, 314] on span "1 (5128)" at bounding box center [588, 325] width 701 height 23
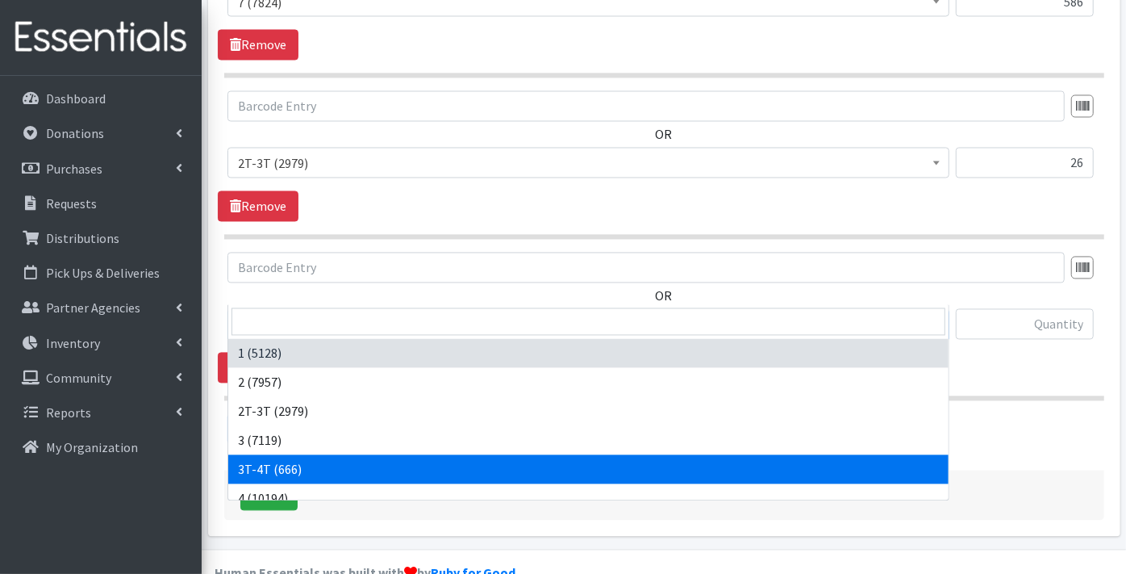
select select "11869"
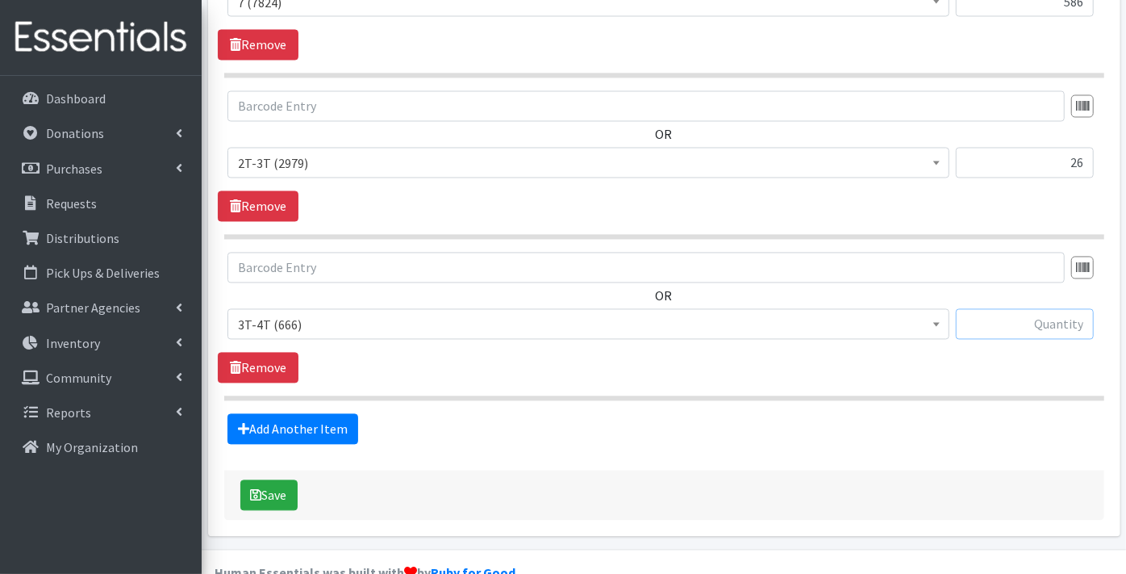
click at [1047, 309] on input "text" at bounding box center [1025, 324] width 138 height 31
type input "134"
click at [289, 480] on button "Save" at bounding box center [268, 495] width 57 height 31
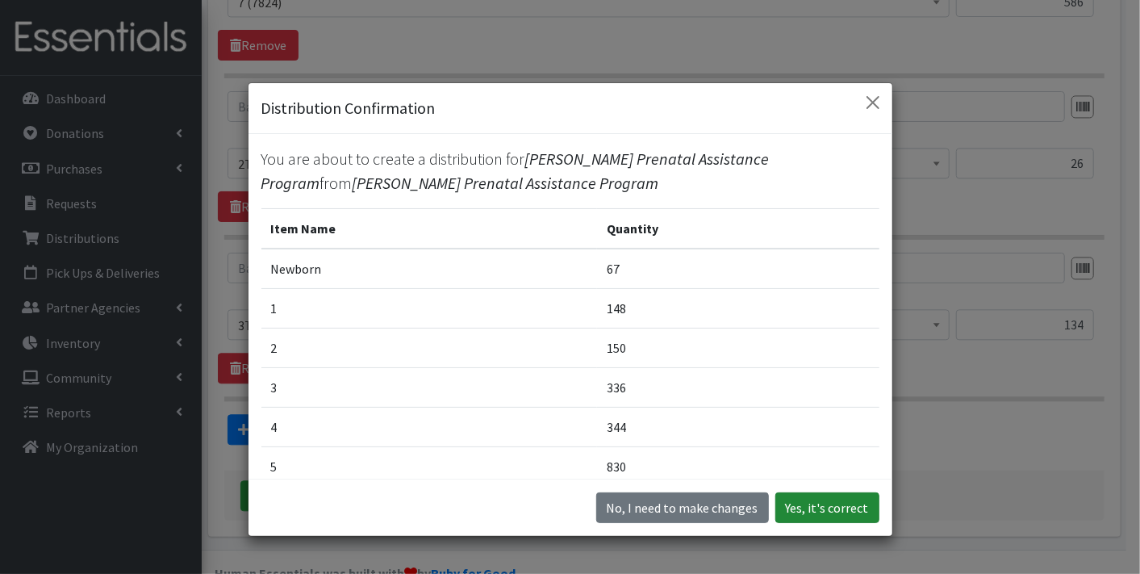
click at [820, 511] on button "Yes, it's correct" at bounding box center [827, 507] width 104 height 31
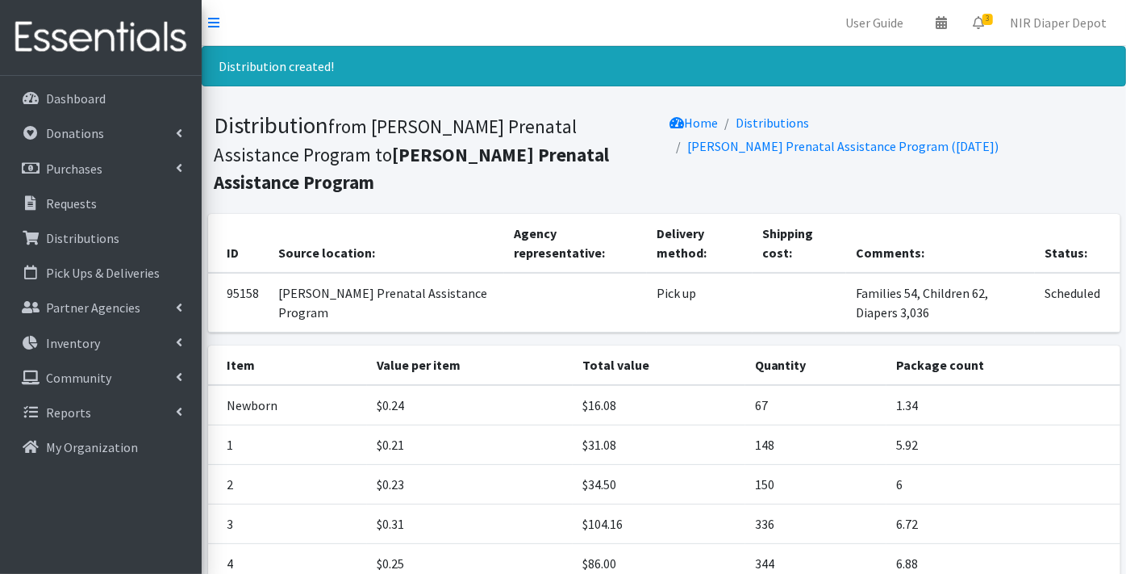
scroll to position [337, 0]
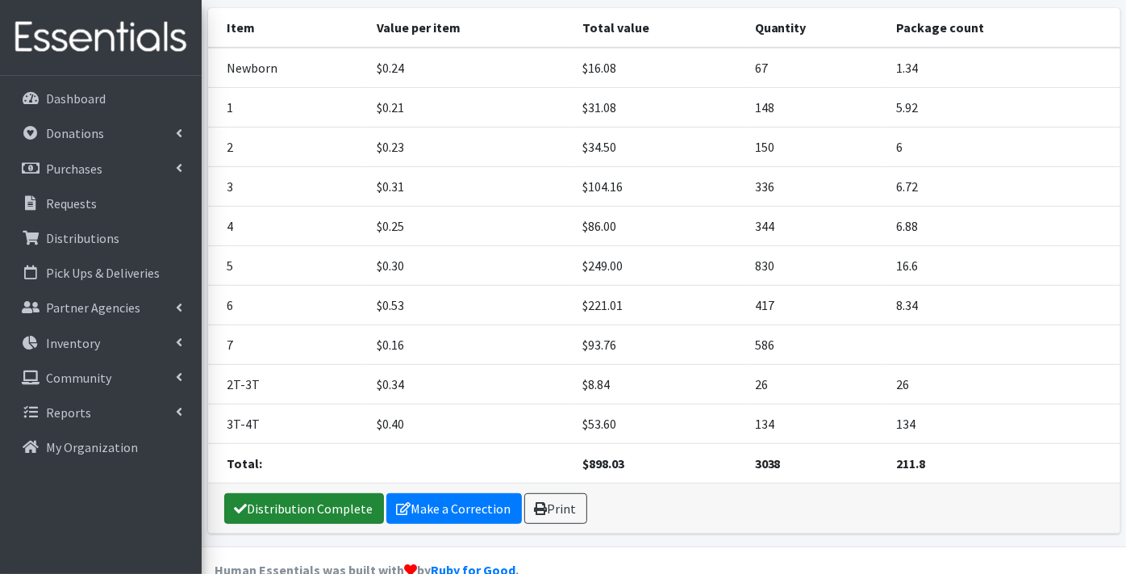
click at [336, 493] on link "Distribution Complete" at bounding box center [304, 508] width 160 height 31
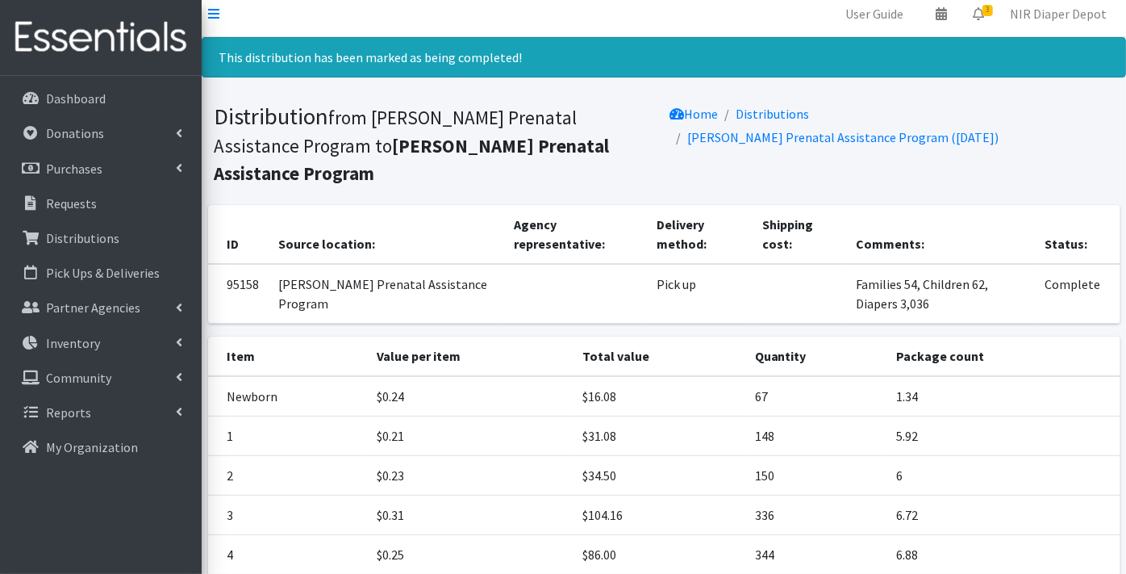
scroll to position [0, 0]
